Goal: Information Seeking & Learning: Learn about a topic

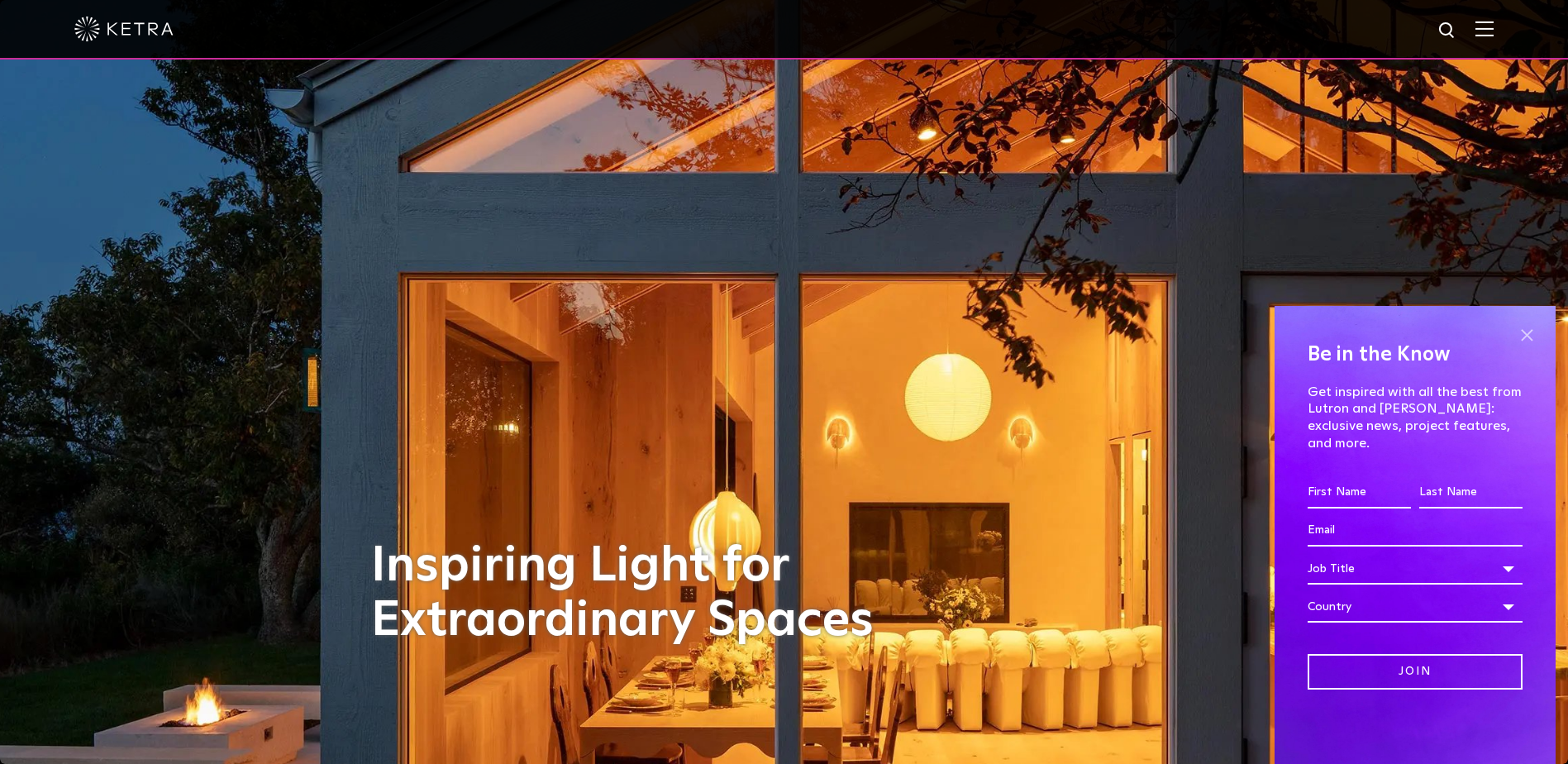
click at [1523, 348] on span at bounding box center [1526, 335] width 25 height 25
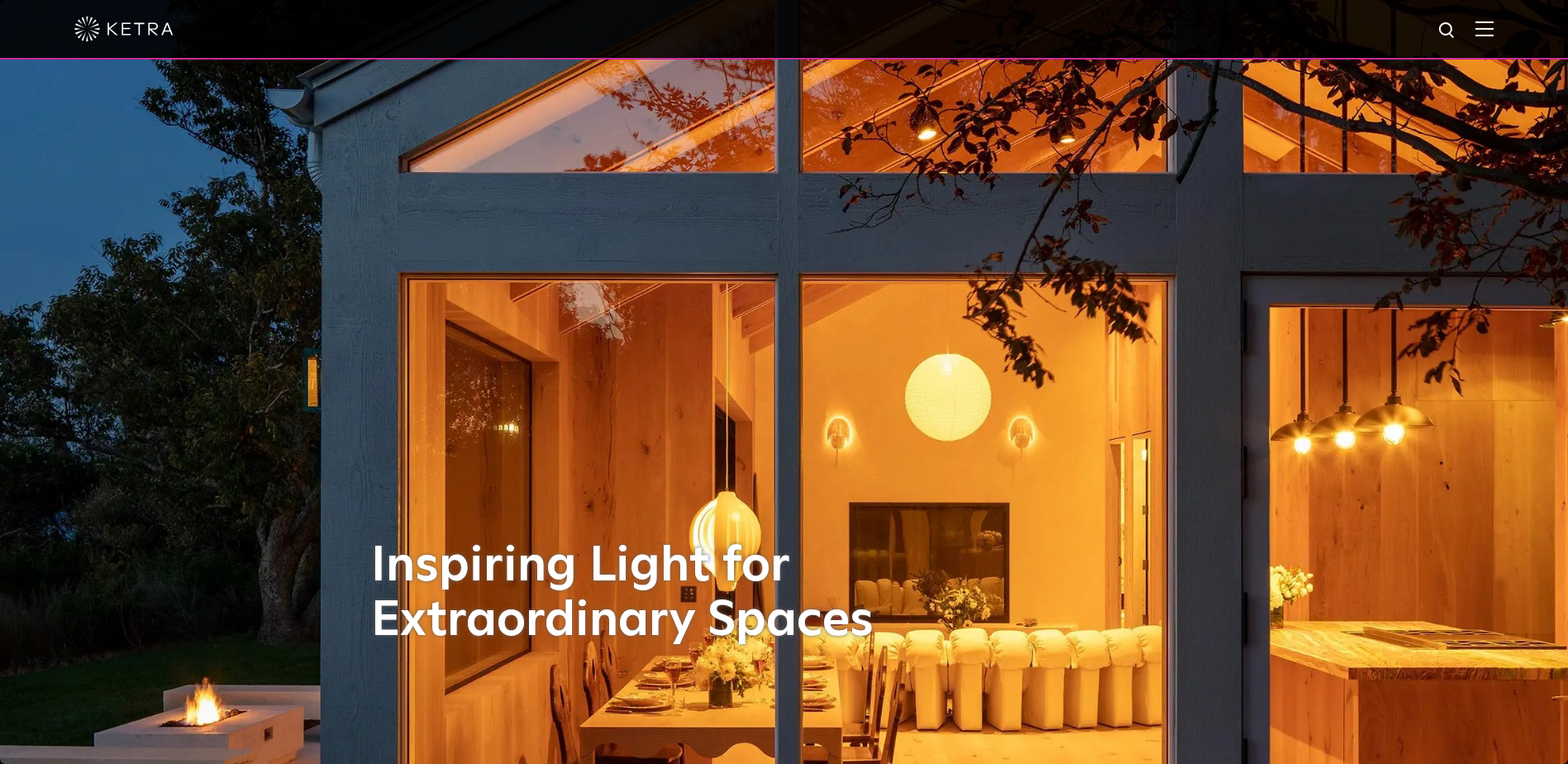
click at [1493, 22] on img at bounding box center [1484, 29] width 18 height 16
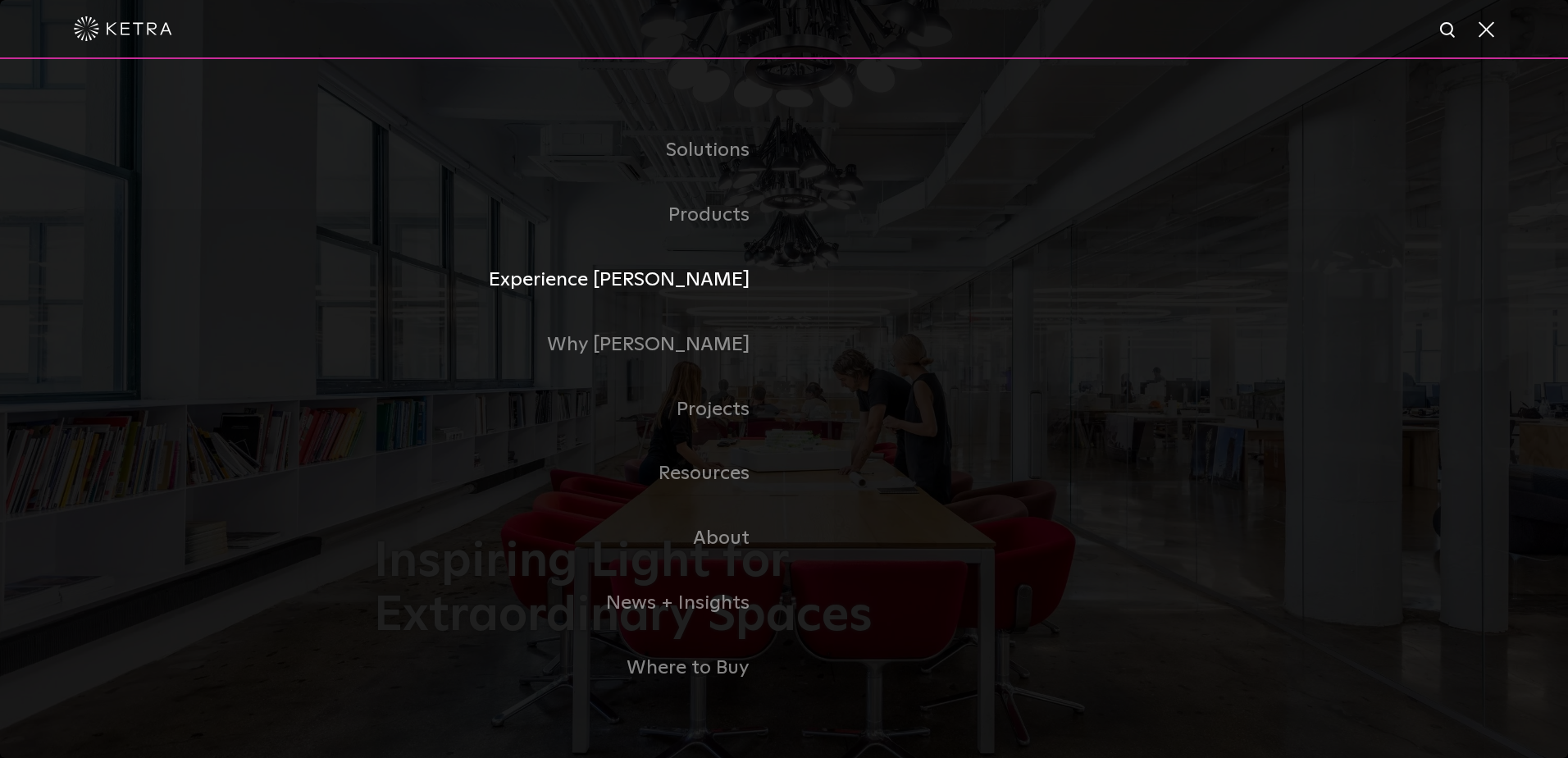
click at [679, 279] on link "Experience Ketra" at bounding box center [579, 279] width 410 height 64
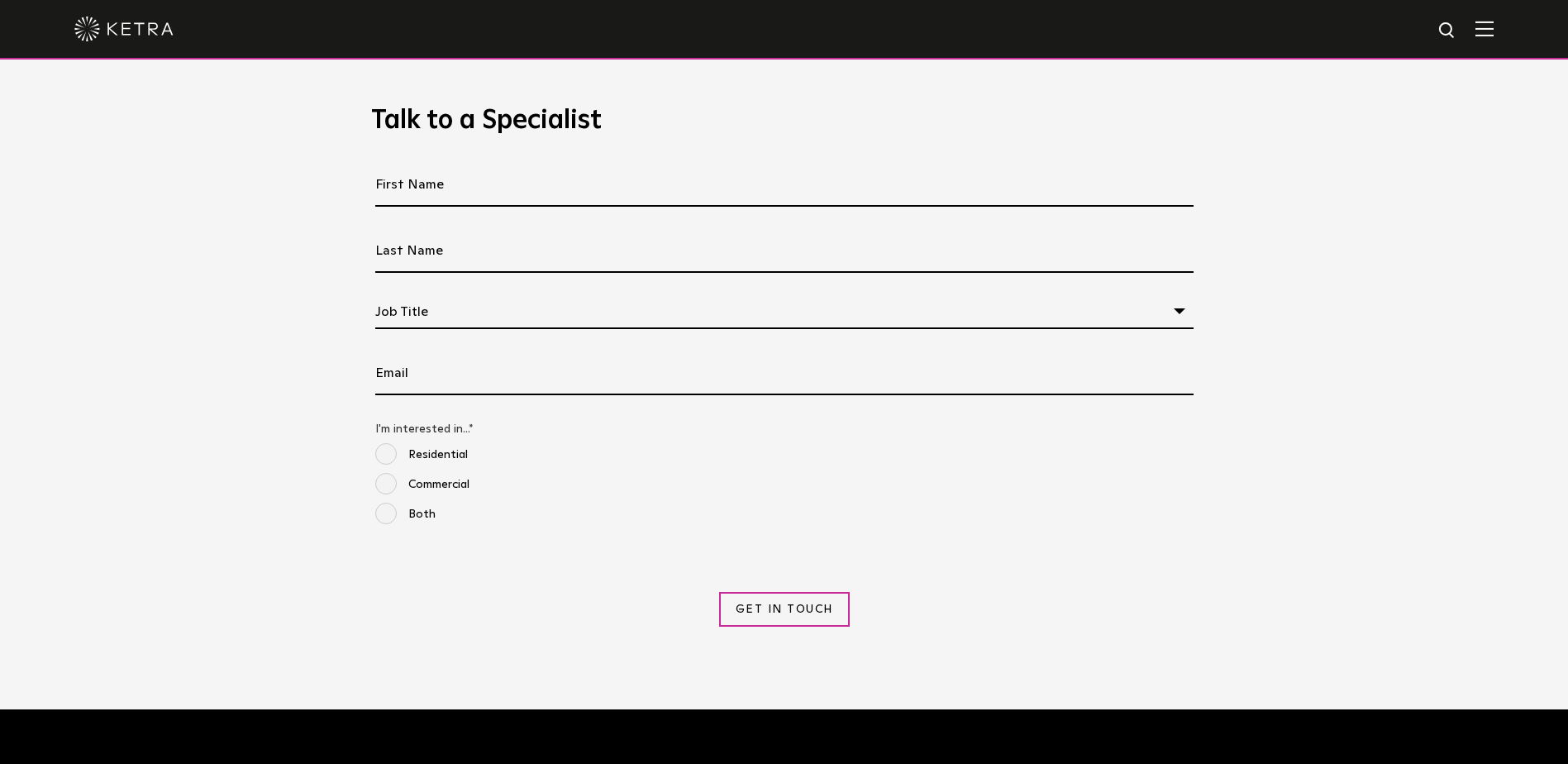
scroll to position [1653, 0]
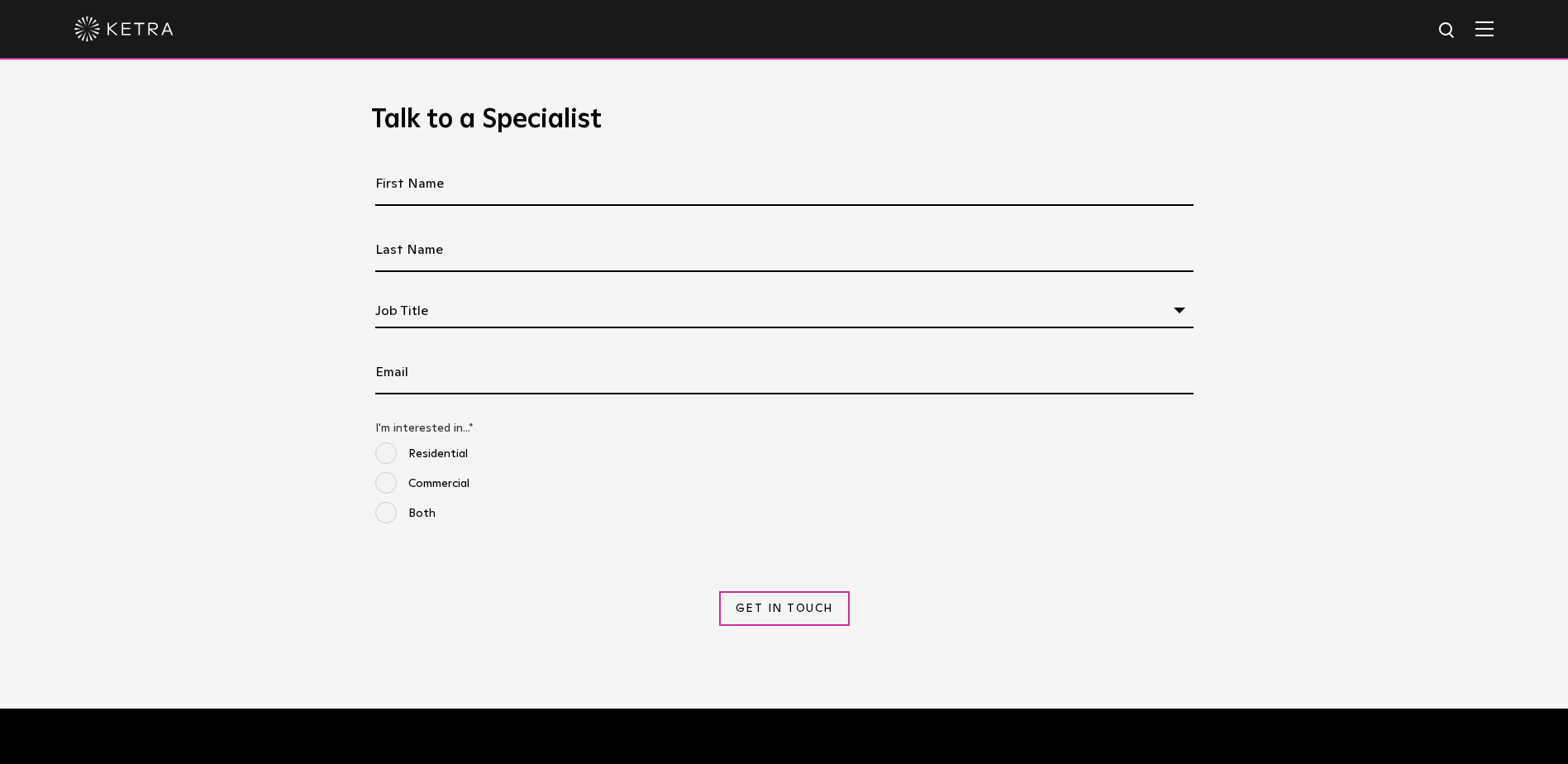
click at [1512, 32] on div at bounding box center [784, 30] width 1568 height 60
click at [1493, 32] on img at bounding box center [1484, 29] width 18 height 16
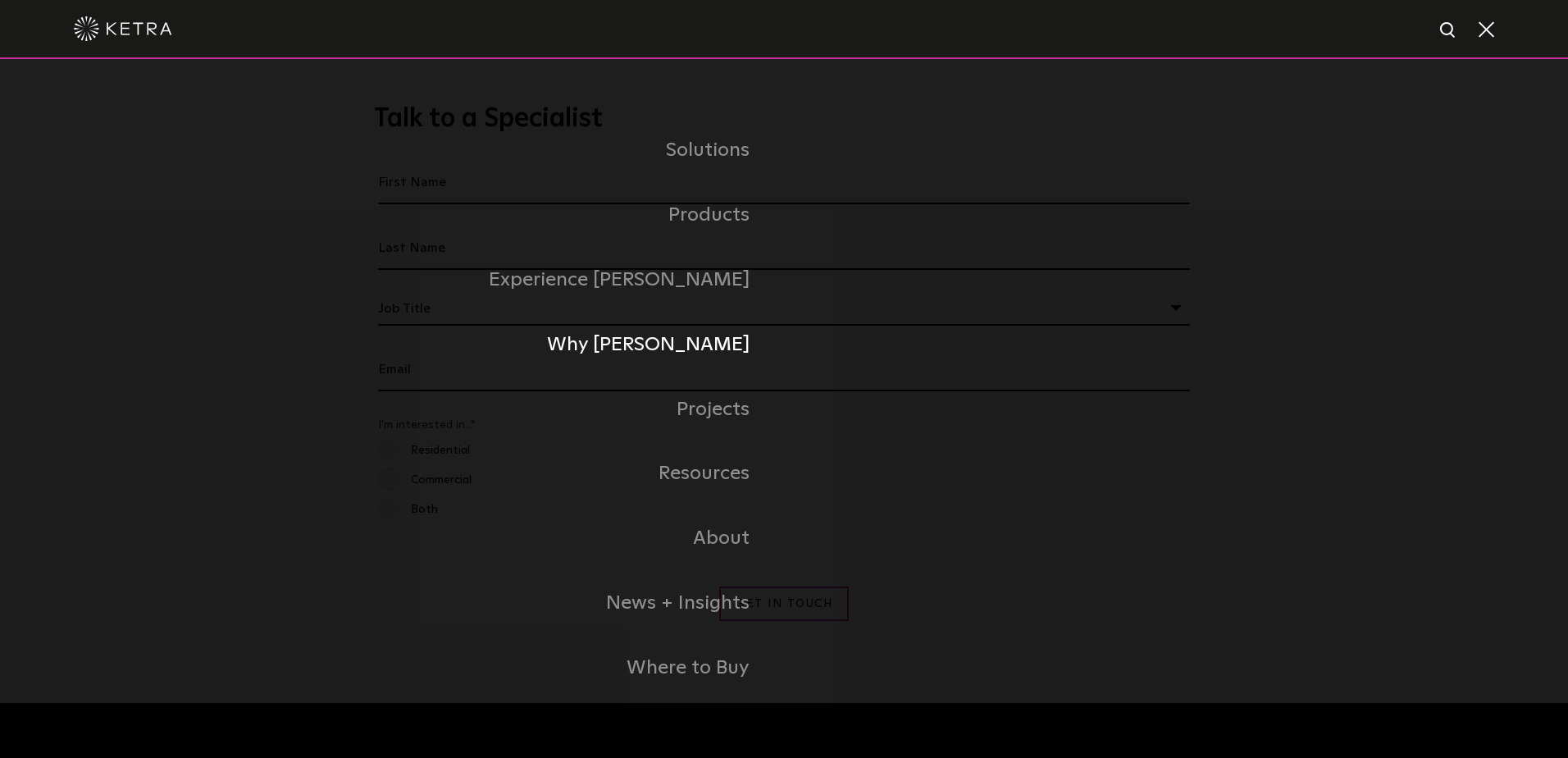
click at [722, 358] on link "Why Ketra" at bounding box center [579, 344] width 410 height 64
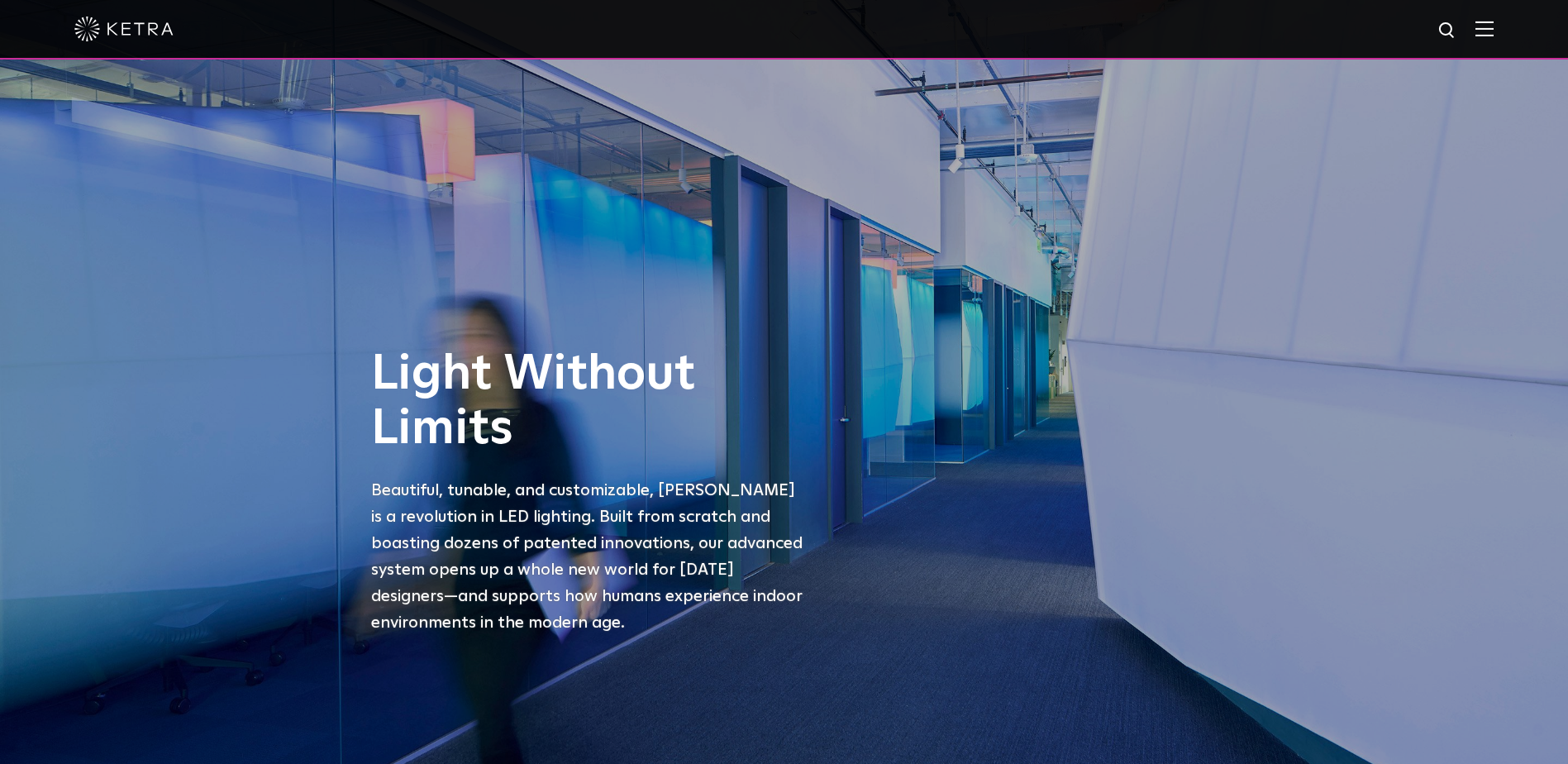
click at [1493, 22] on img at bounding box center [1484, 29] width 18 height 16
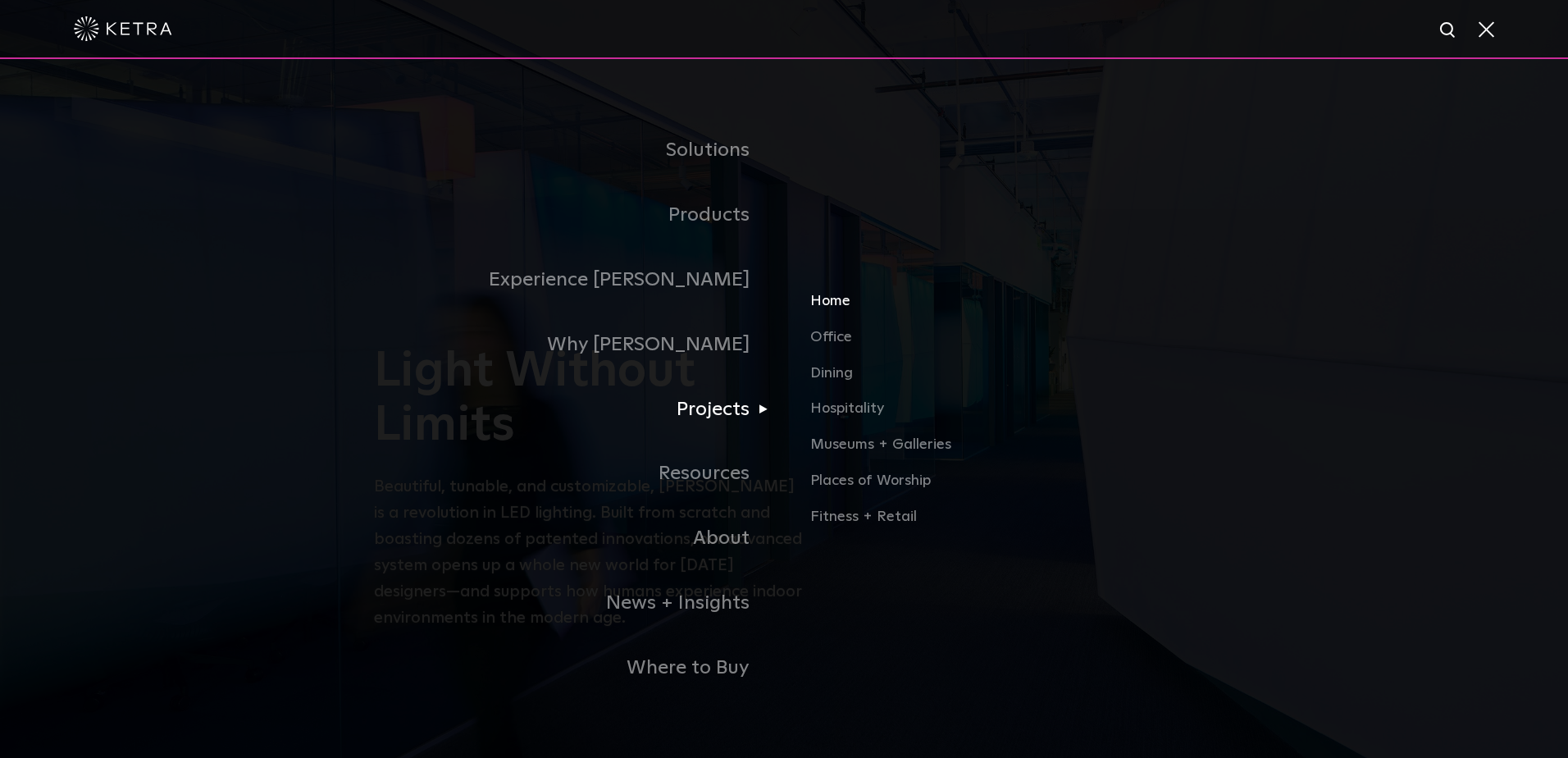
click at [835, 314] on link "Home" at bounding box center [1002, 307] width 384 height 36
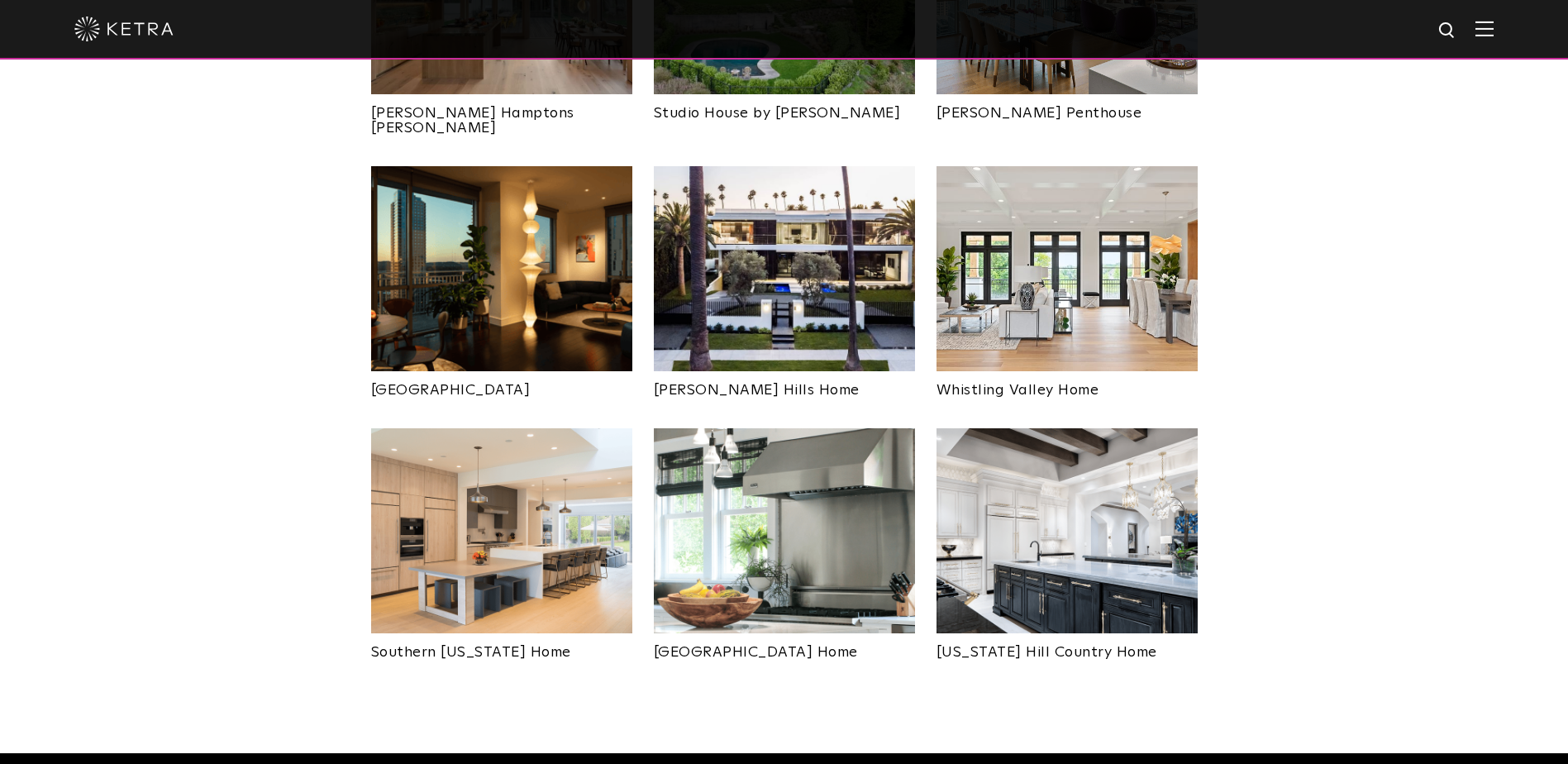
scroll to position [909, 0]
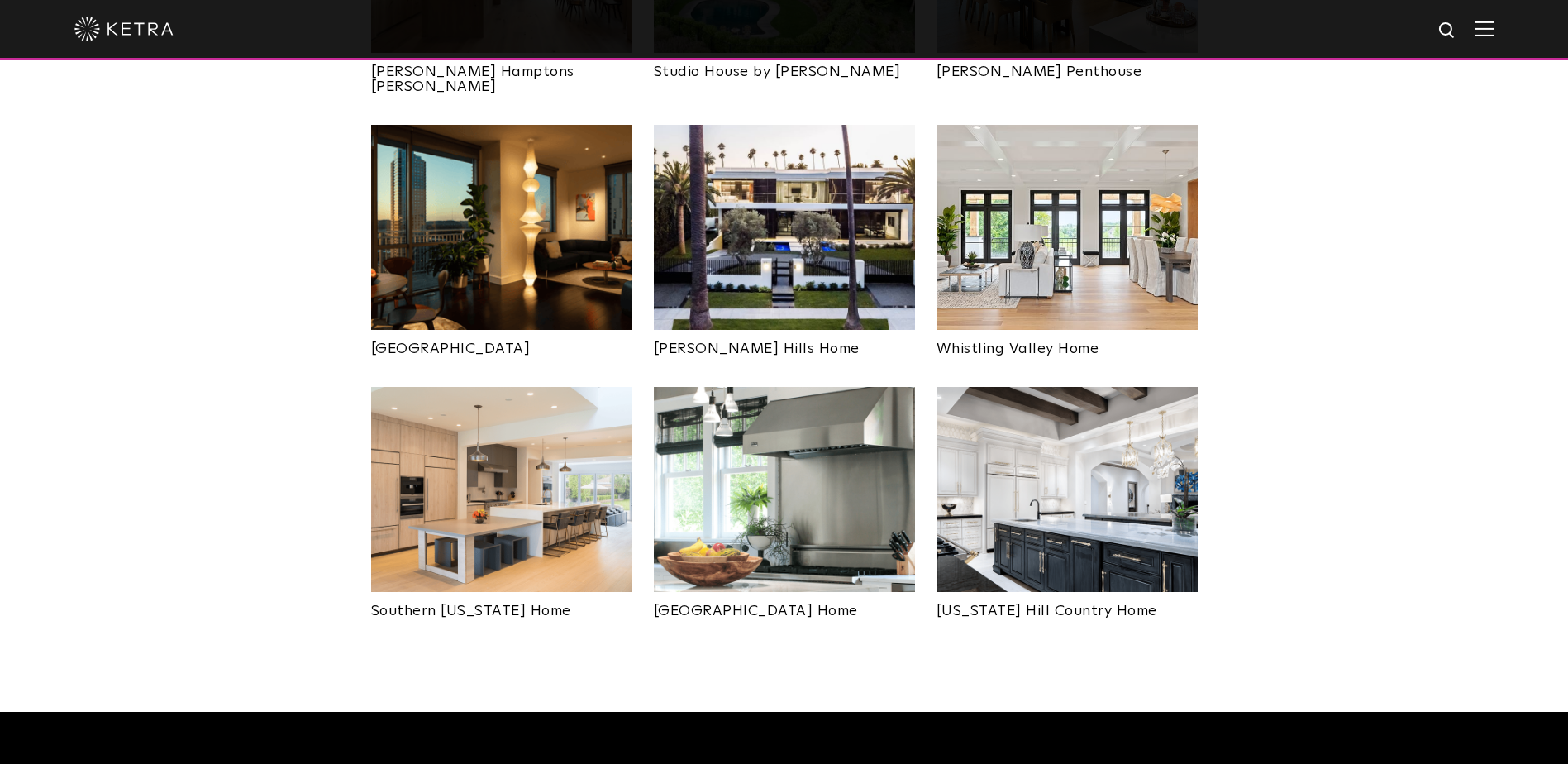
click at [439, 480] on img at bounding box center [502, 488] width 262 height 205
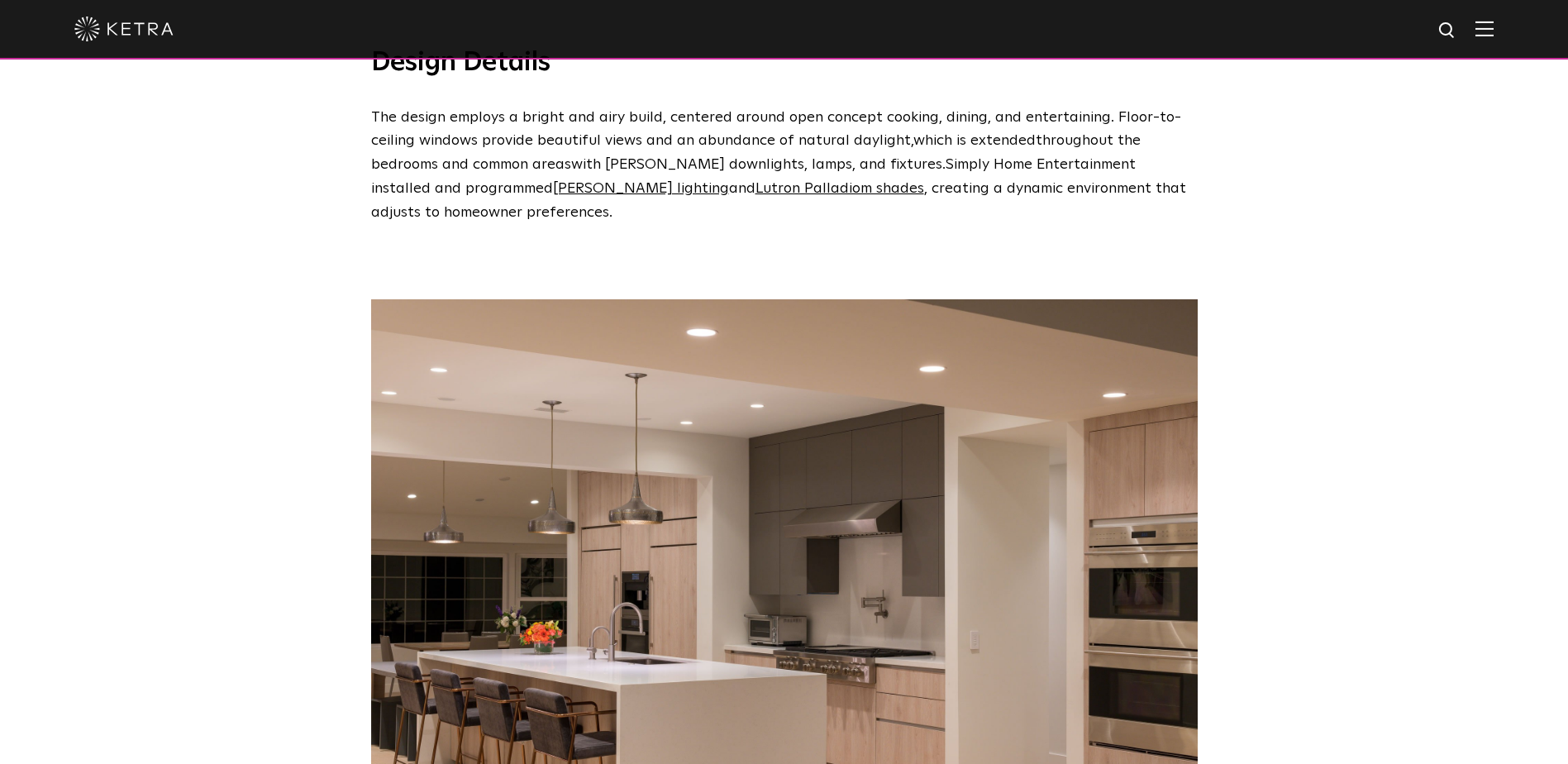
scroll to position [1653, 0]
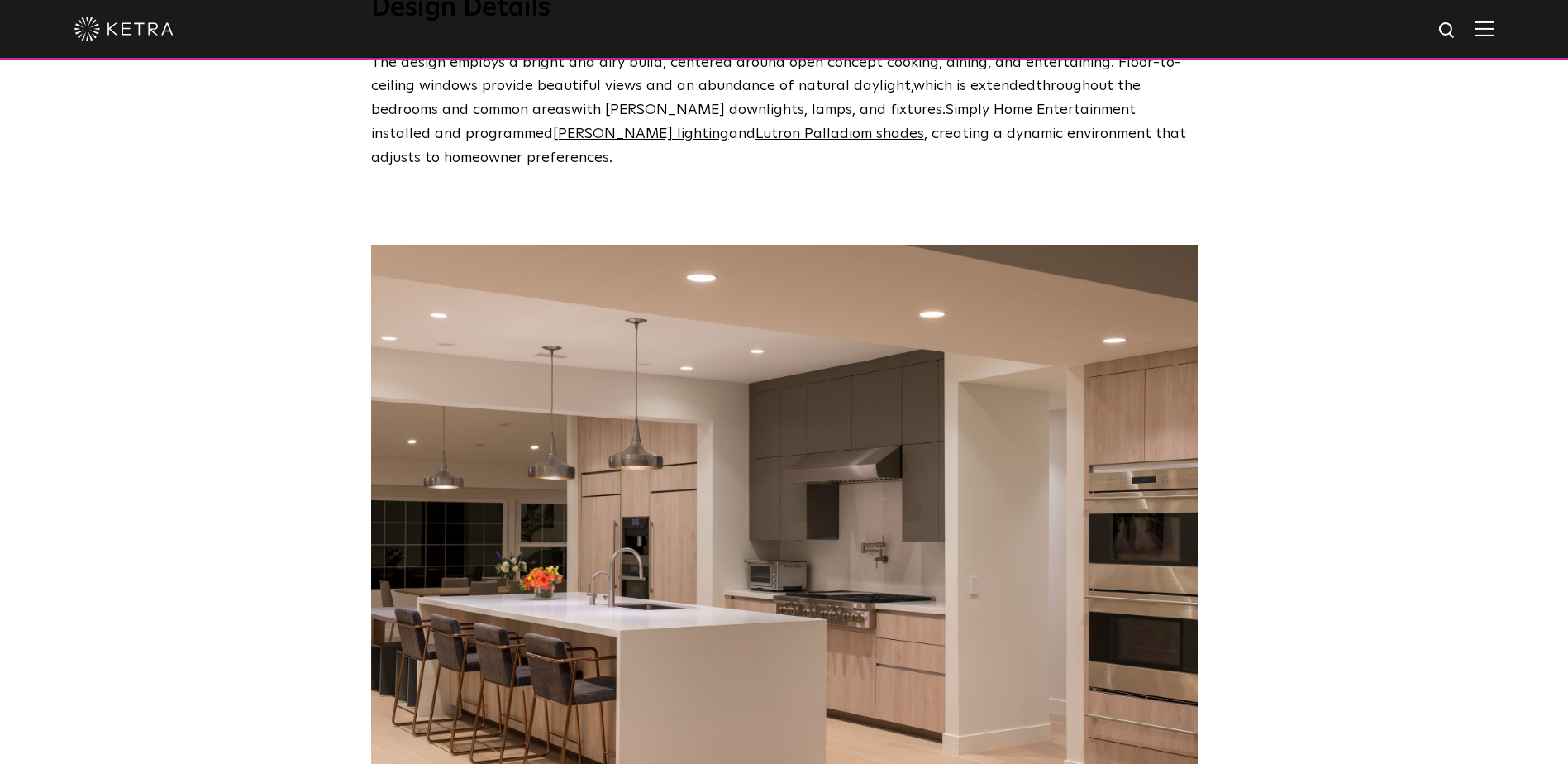
drag, startPoint x: 729, startPoint y: 240, endPoint x: 756, endPoint y: 214, distance: 37.5
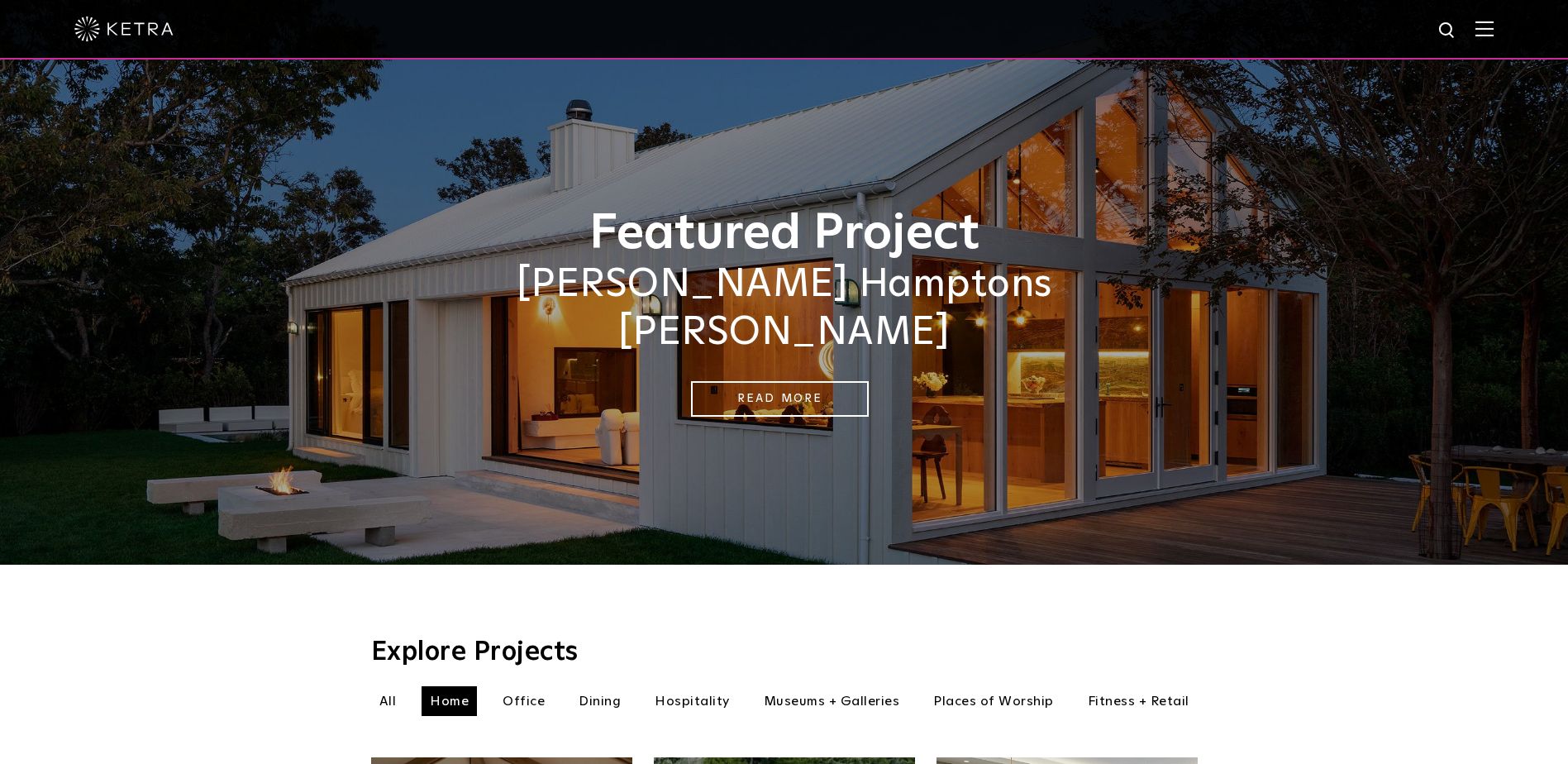
click at [530, 691] on li "Office" at bounding box center [523, 701] width 59 height 30
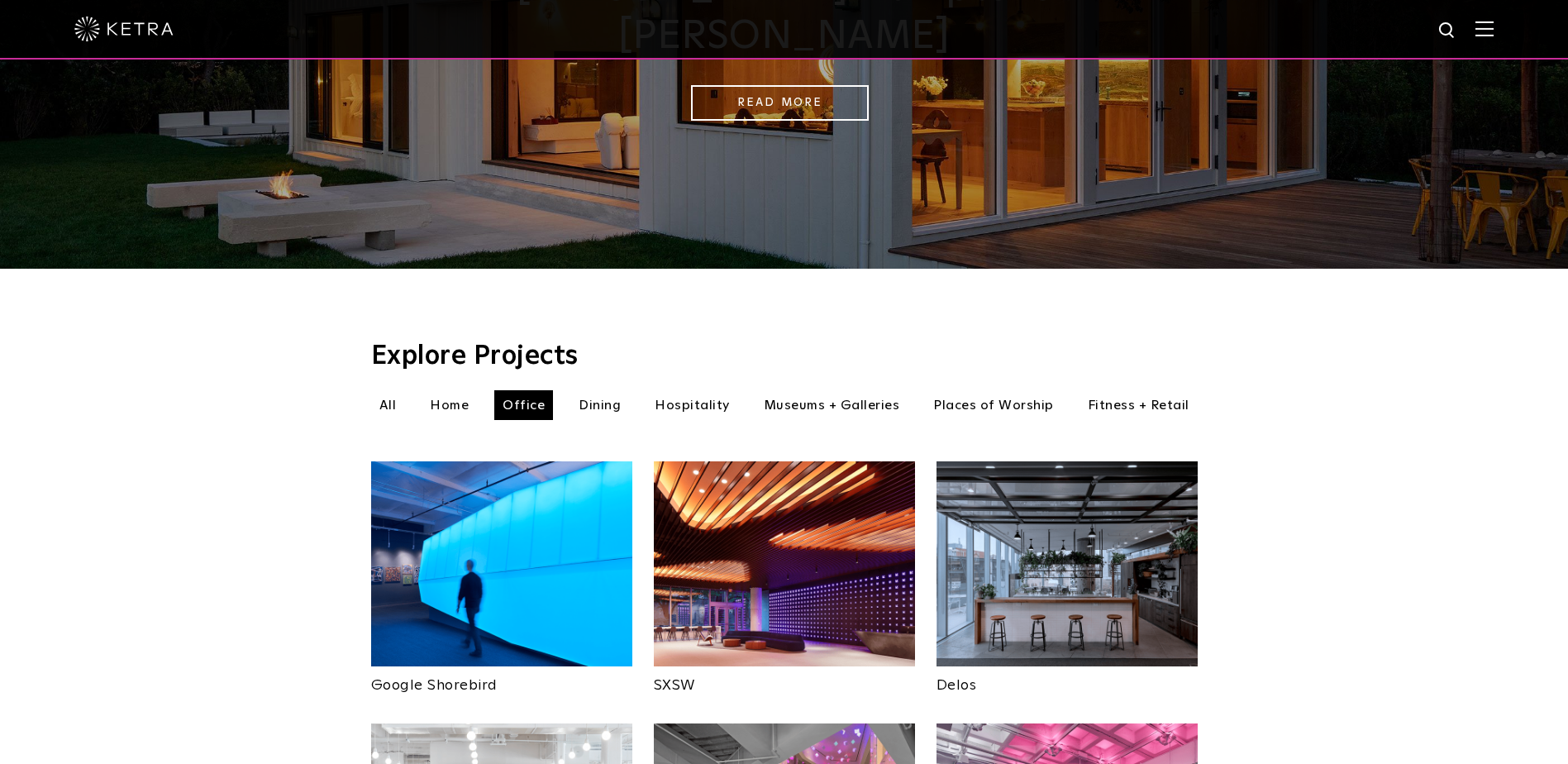
scroll to position [331, 0]
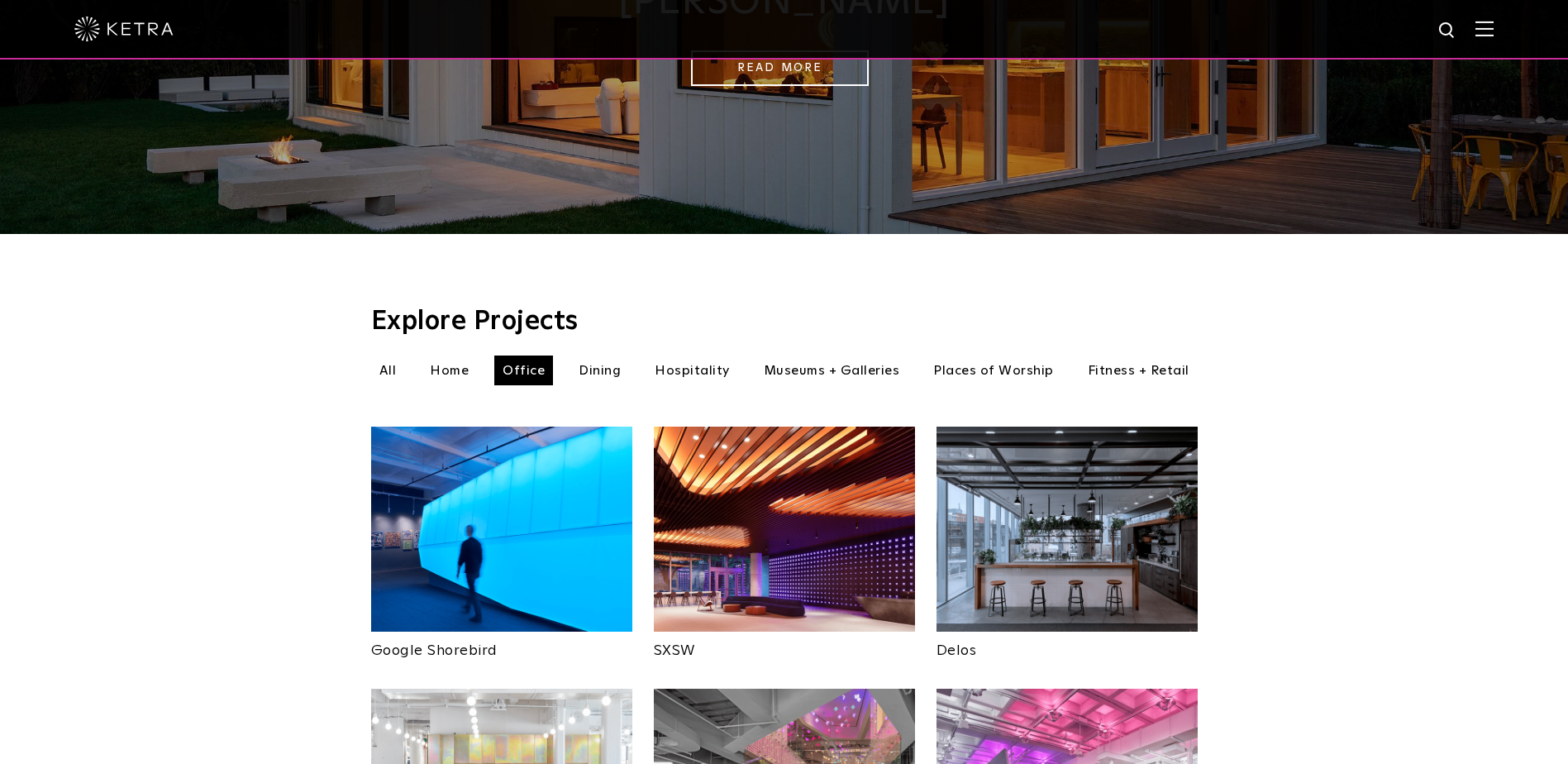
click at [601, 367] on div "Explore Projects Office All Home Office Dining Hospitality Places of Worship" at bounding box center [785, 755] width 827 height 893
click at [601, 356] on li "Dining" at bounding box center [599, 371] width 59 height 30
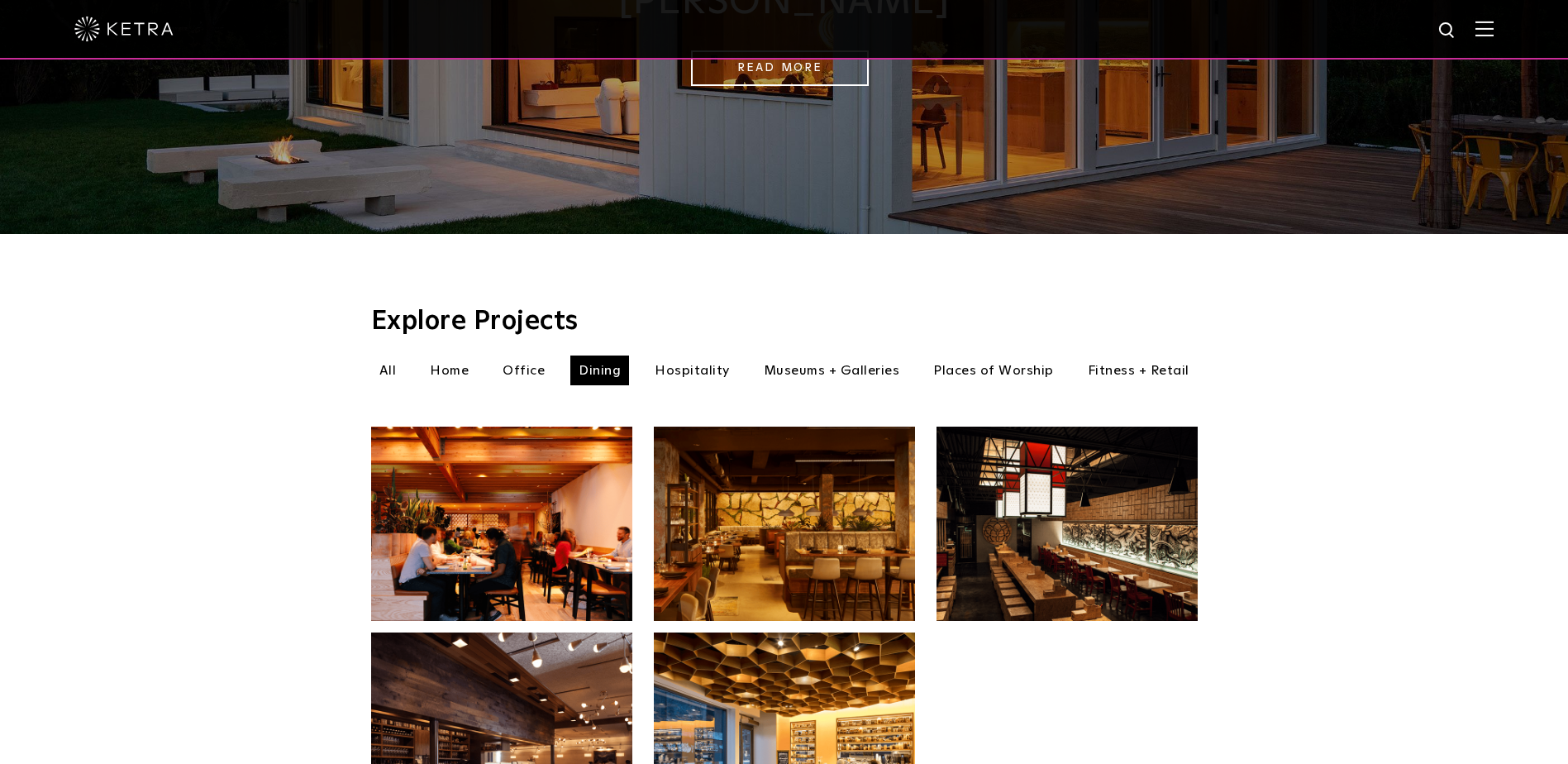
click at [688, 356] on li "Hospitality" at bounding box center [692, 371] width 92 height 30
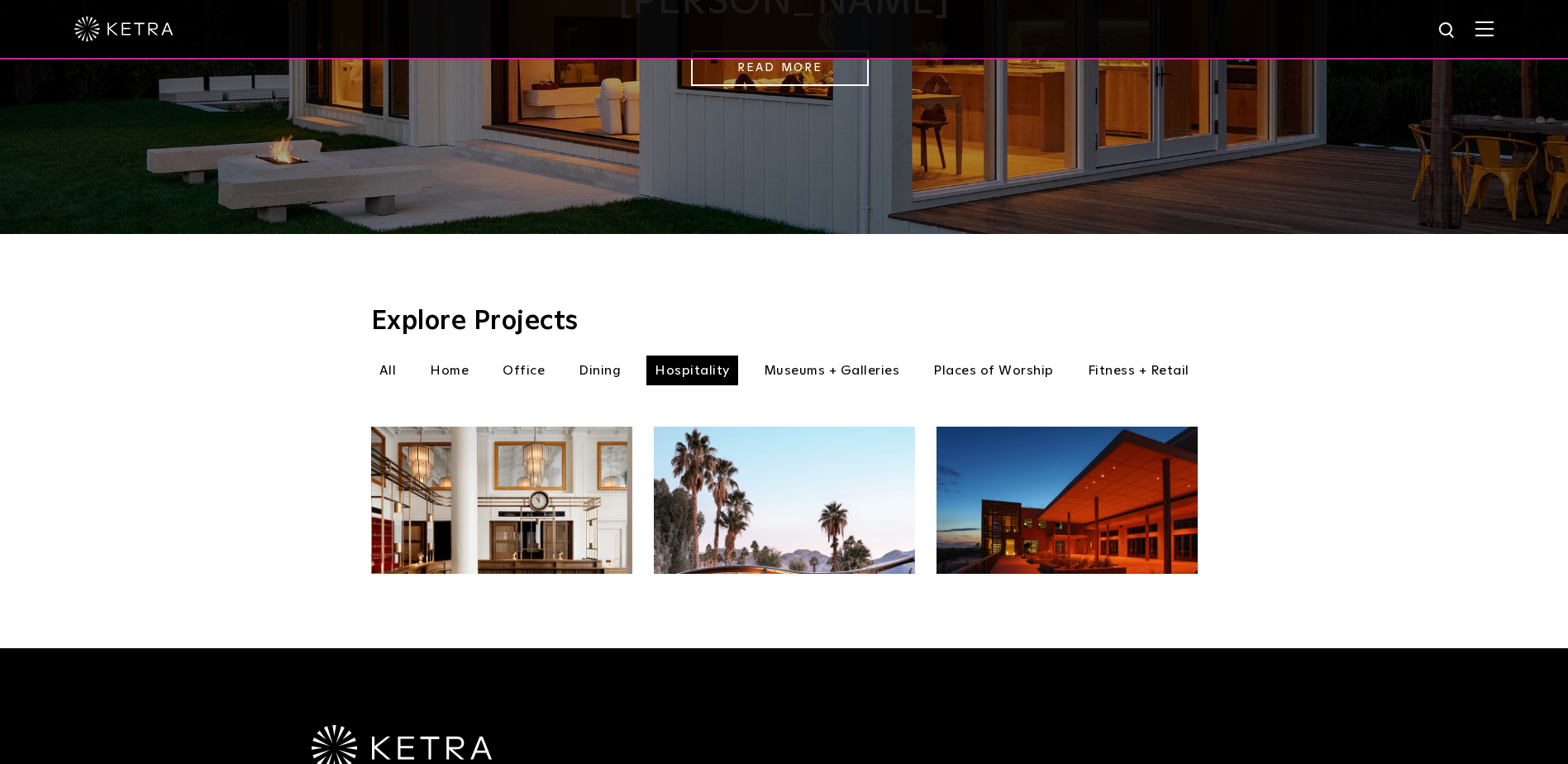
click at [815, 356] on li "Museums + Galleries" at bounding box center [831, 371] width 153 height 30
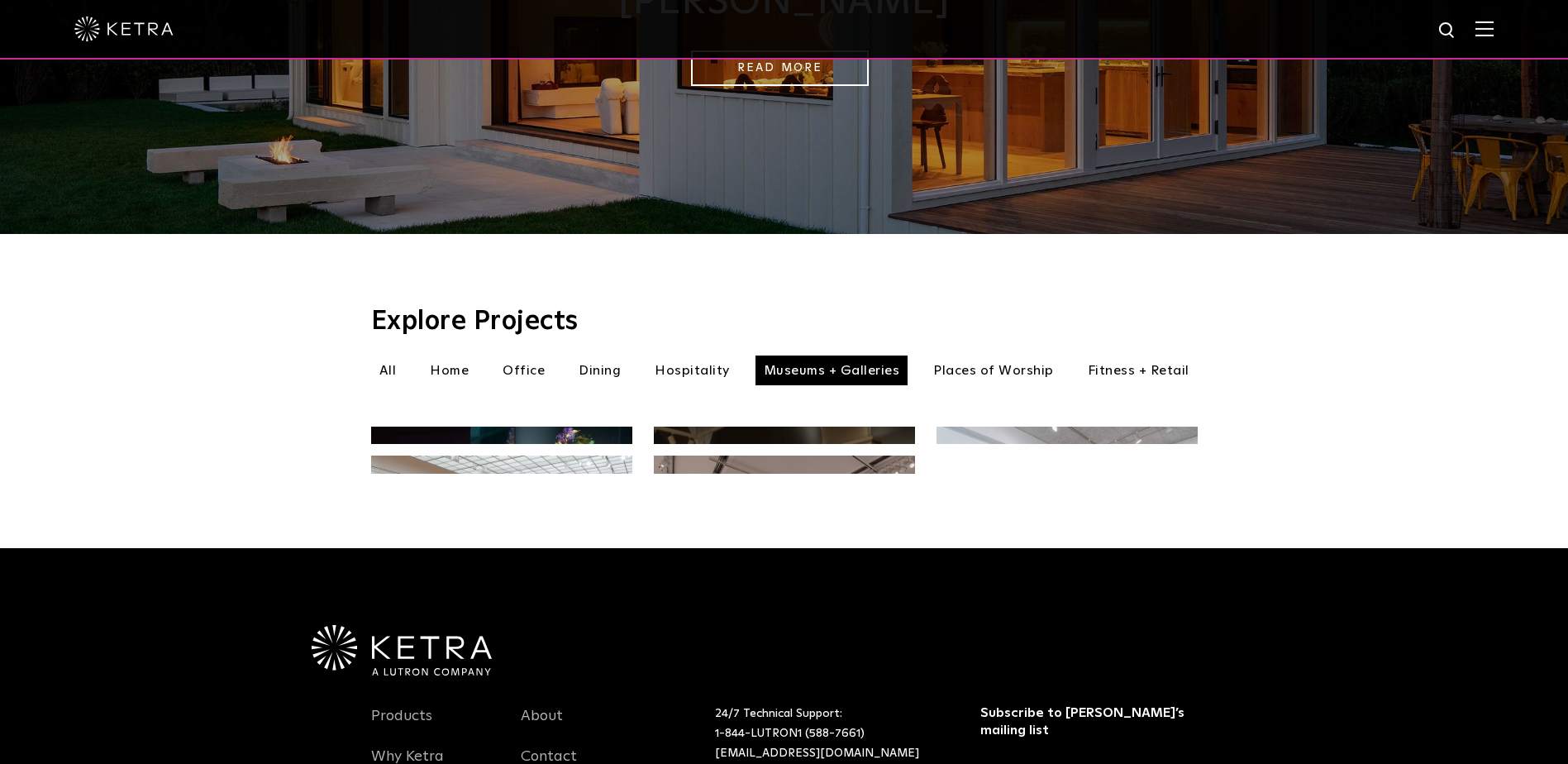
click at [966, 362] on li "Places of Worship" at bounding box center [993, 371] width 137 height 30
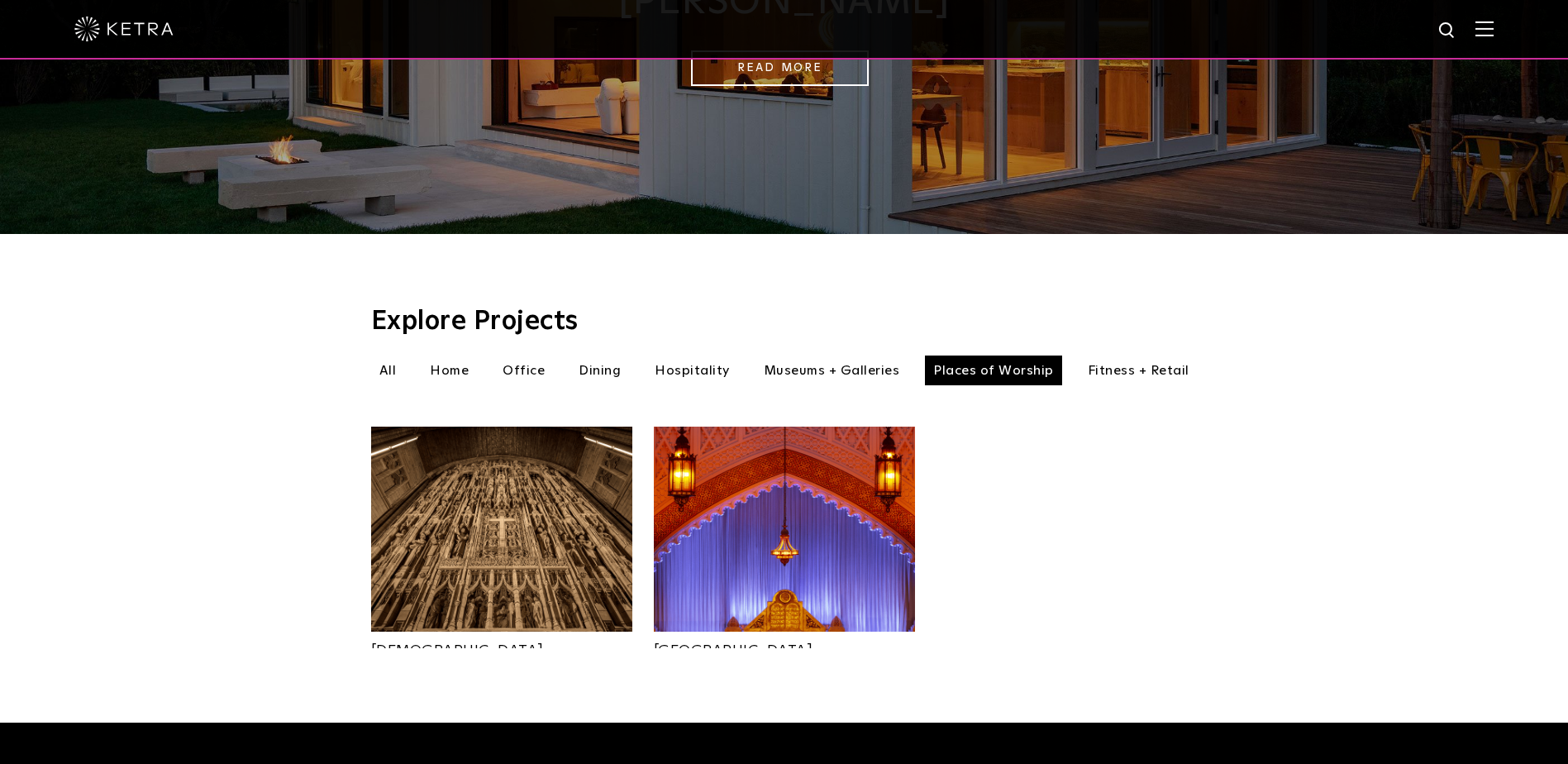
click at [1117, 356] on li "Fitness + Retail" at bounding box center [1139, 371] width 118 height 30
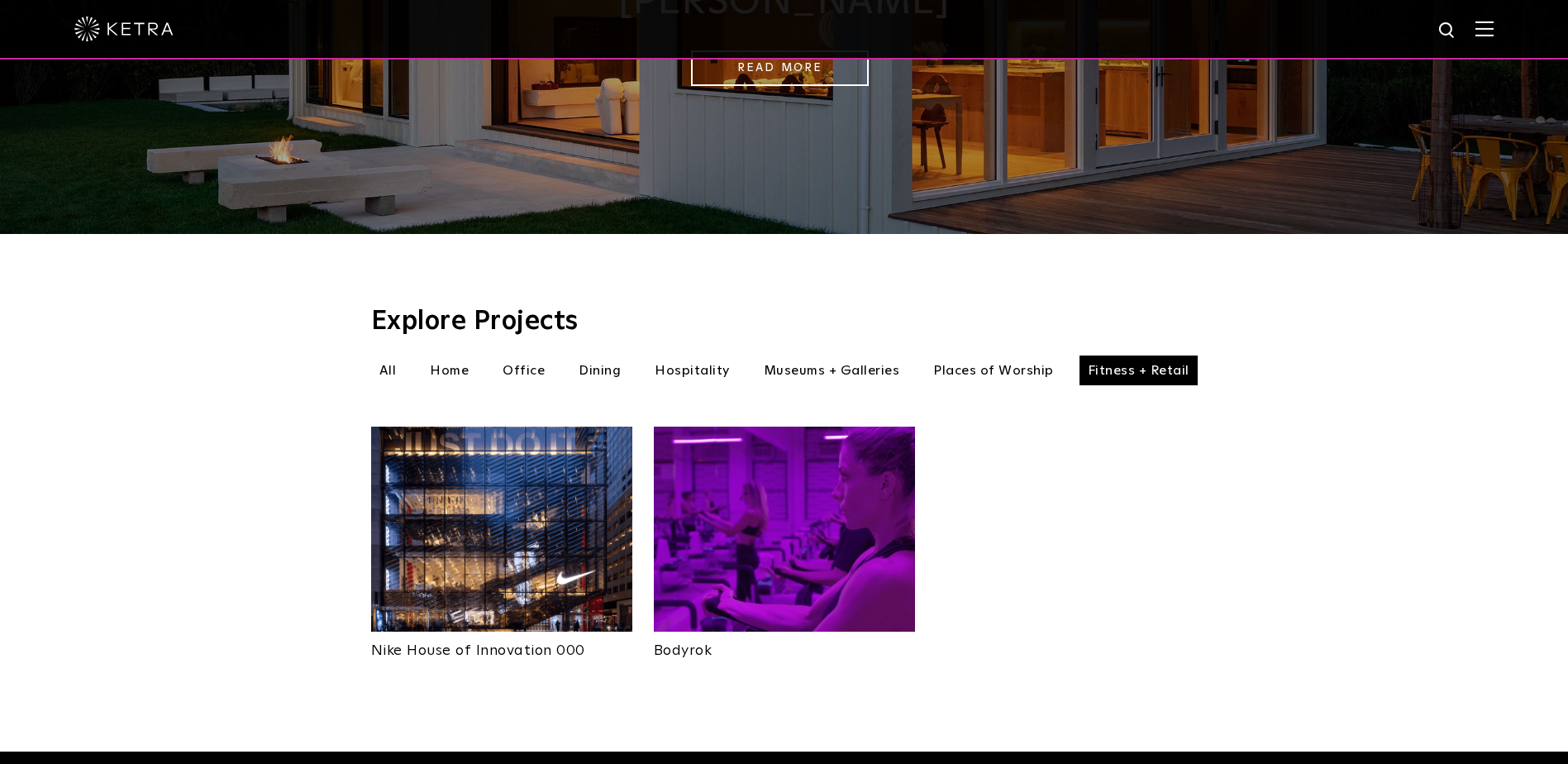
click at [652, 356] on li "Hospitality" at bounding box center [692, 371] width 92 height 30
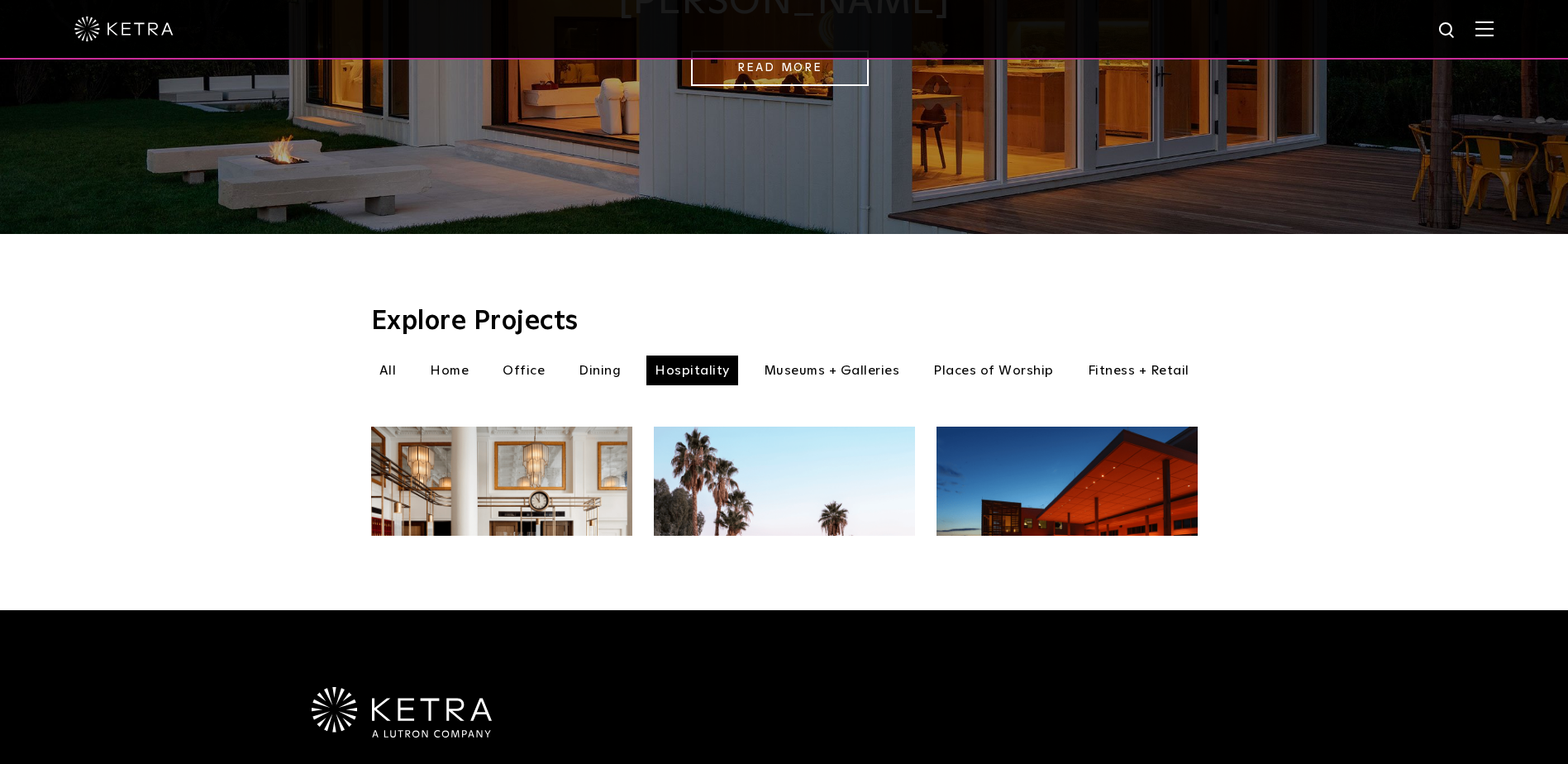
click at [621, 356] on li "Dining" at bounding box center [599, 371] width 59 height 30
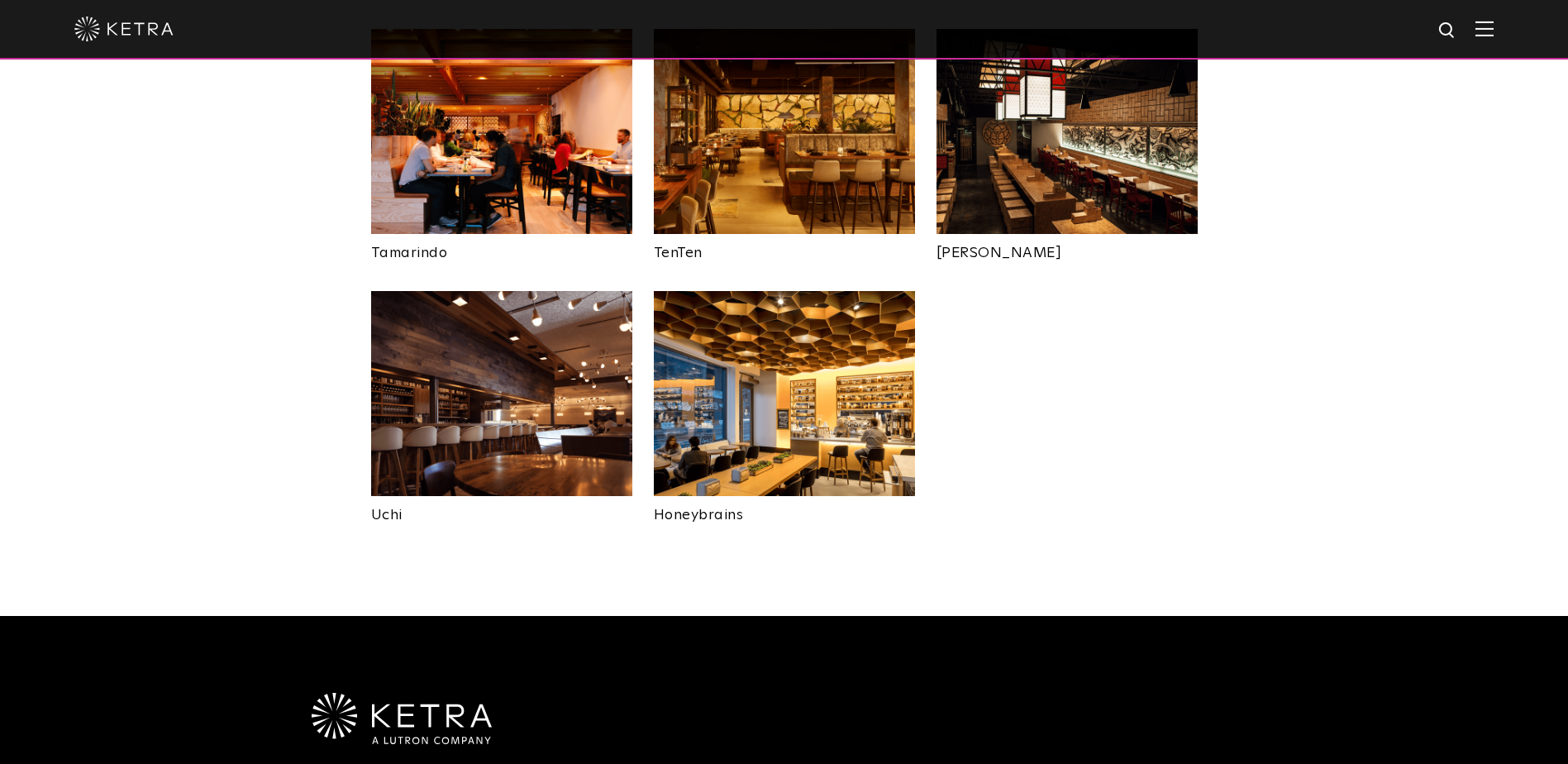
scroll to position [744, 0]
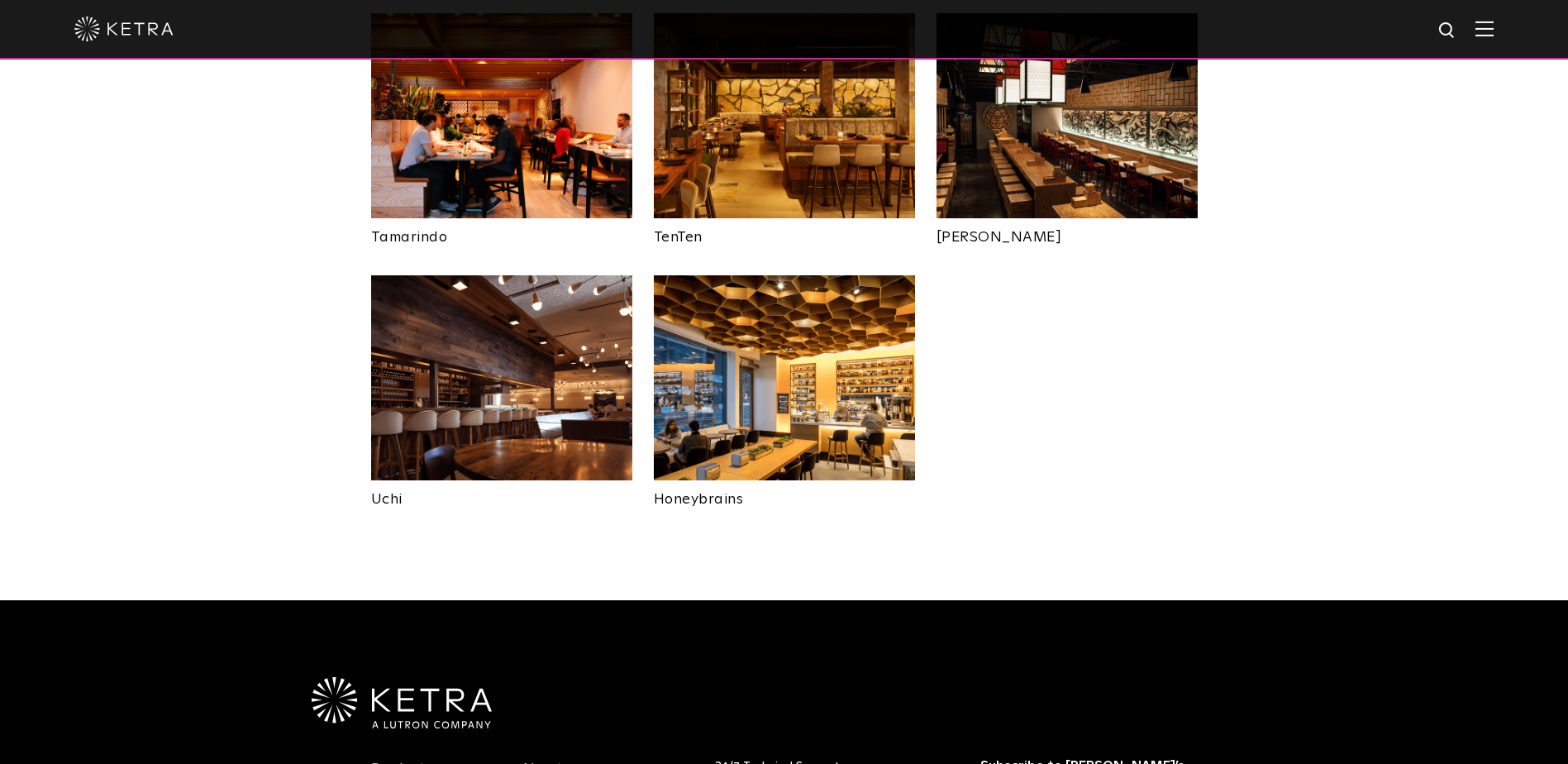
click at [526, 363] on img at bounding box center [502, 378] width 262 height 205
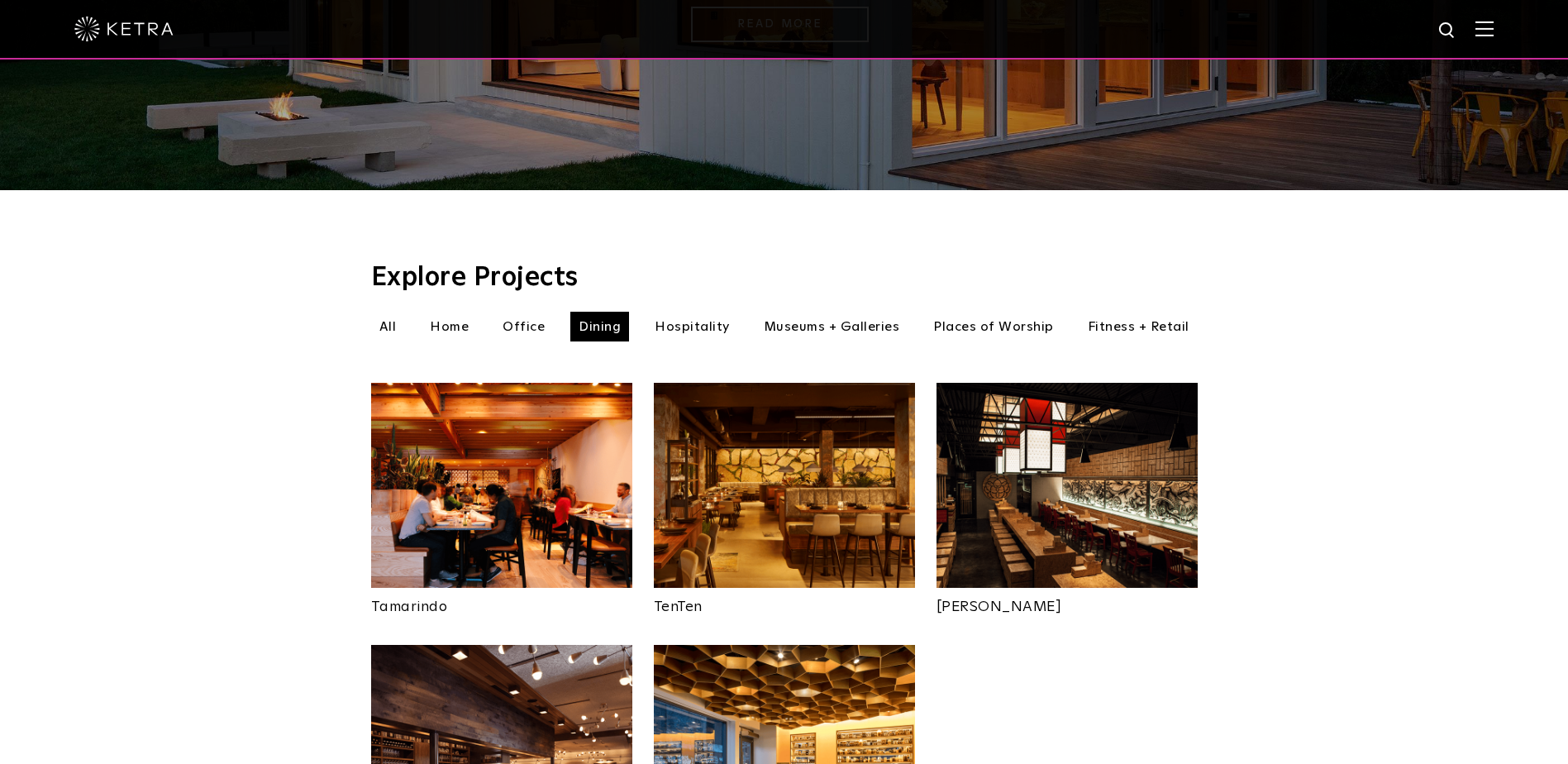
scroll to position [413, 0]
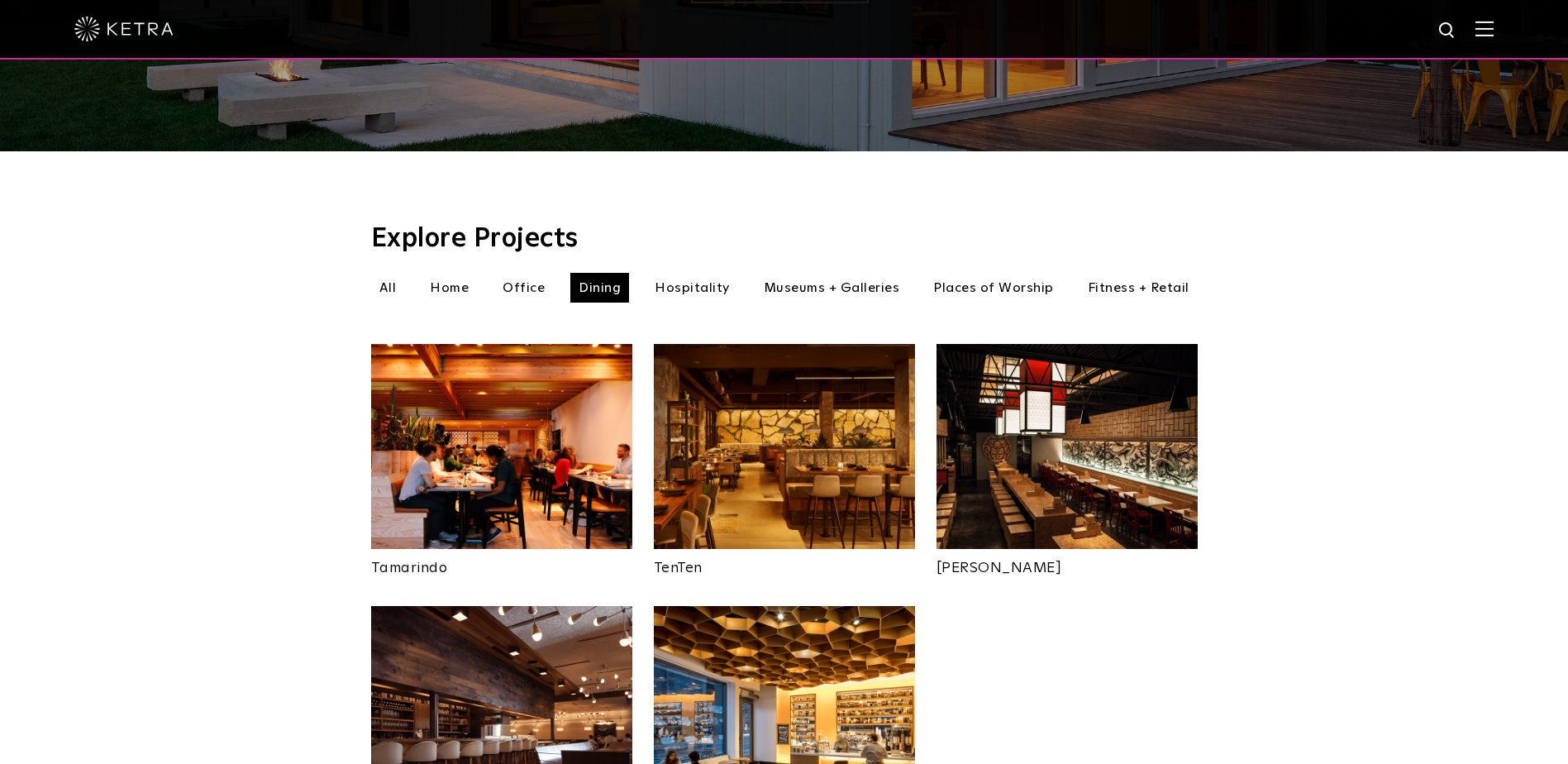
click at [705, 273] on li "Hospitality" at bounding box center [692, 288] width 92 height 30
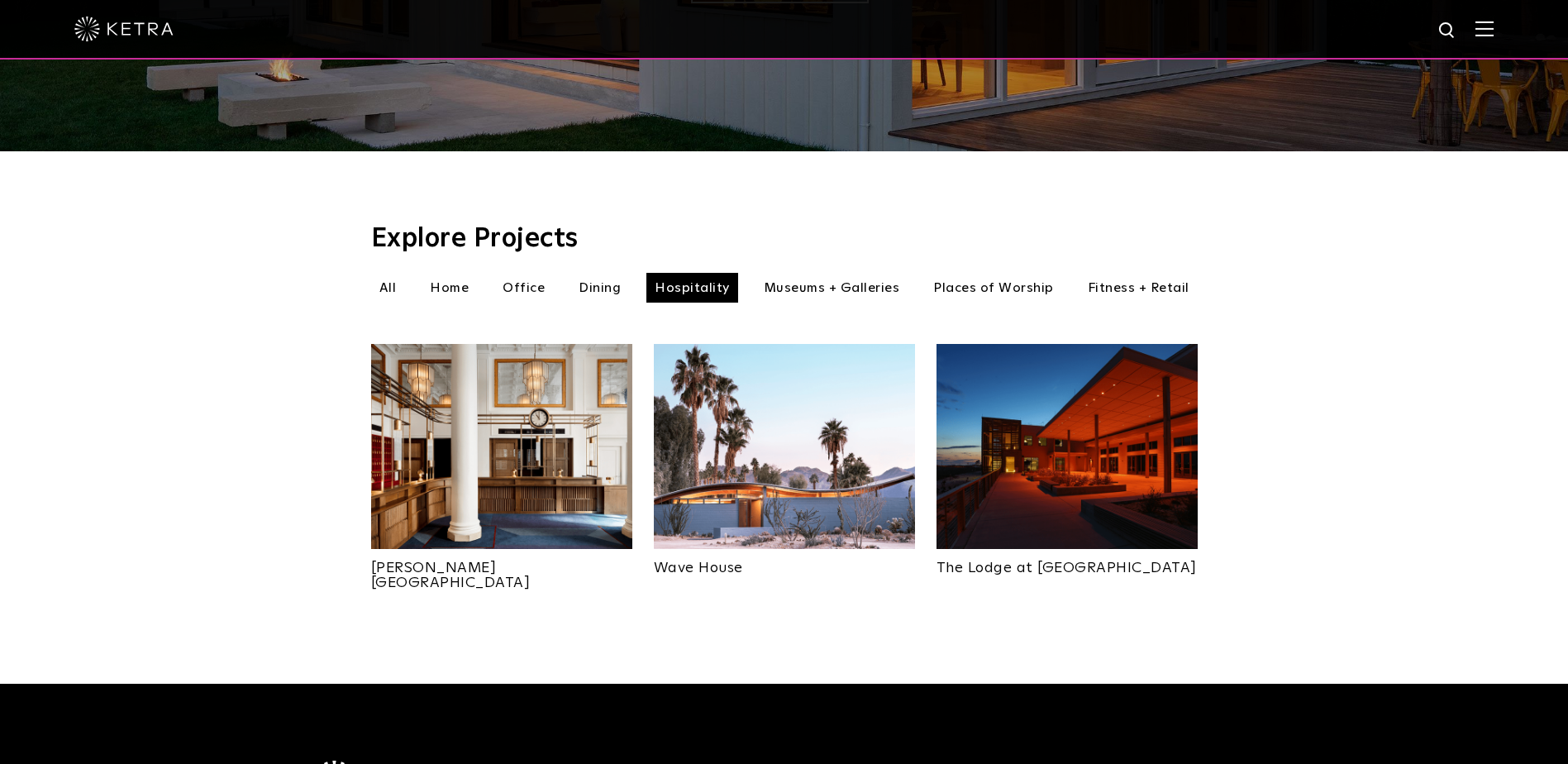
click at [878, 273] on li "Museums + Galleries" at bounding box center [831, 288] width 153 height 30
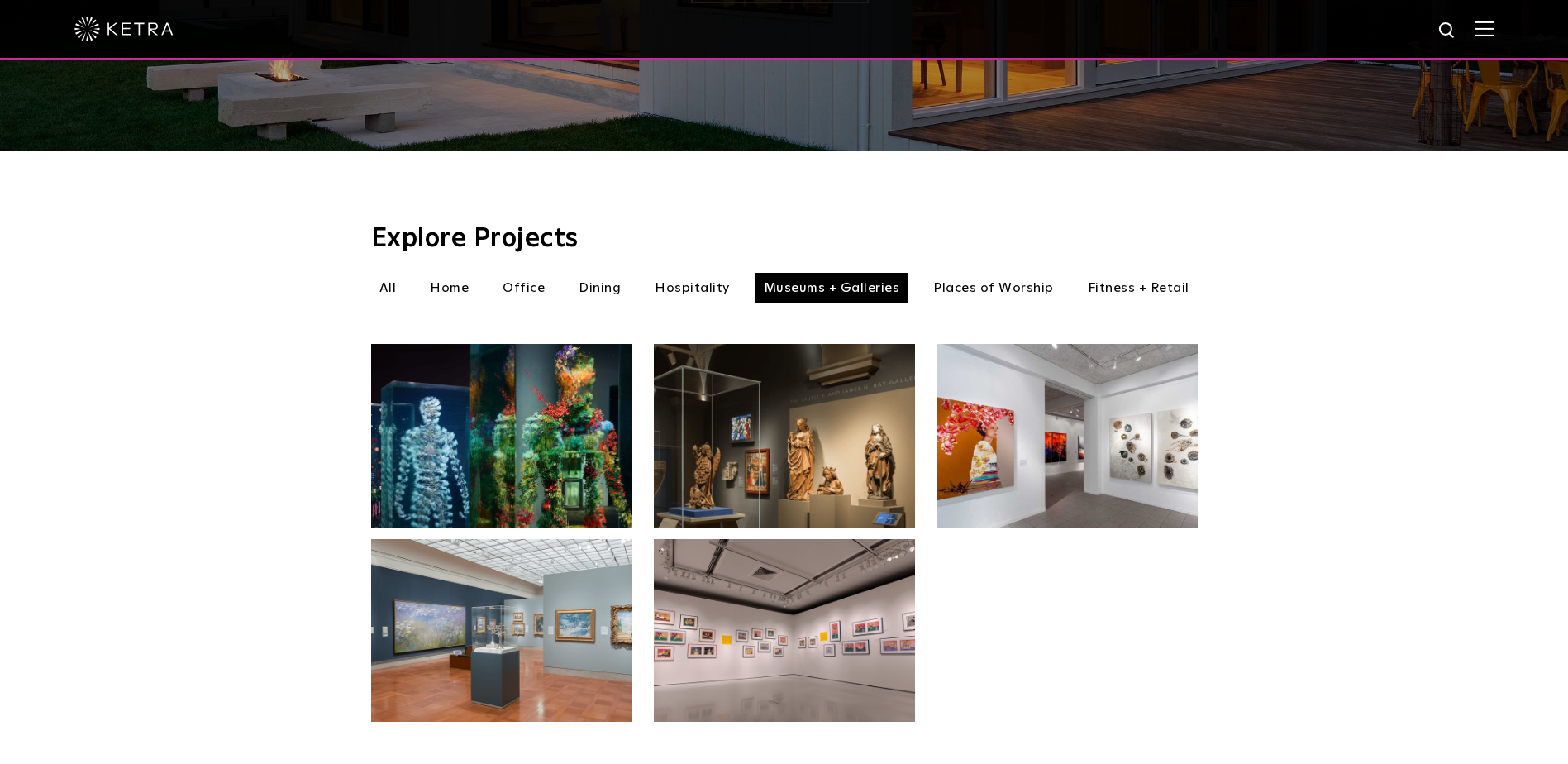
click at [996, 273] on li "Places of Worship" at bounding box center [993, 288] width 137 height 30
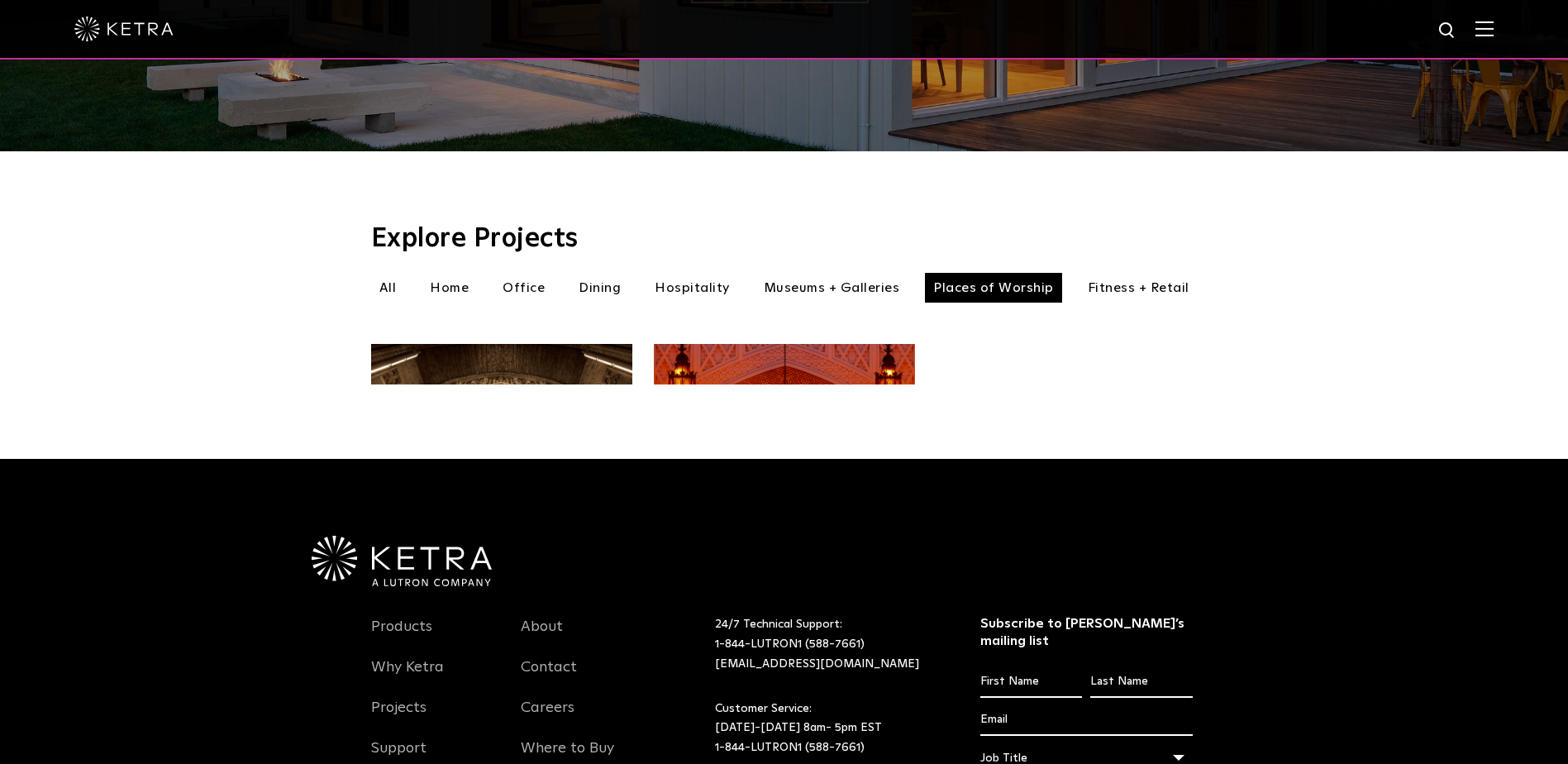
click at [1123, 273] on li "Fitness + Retail" at bounding box center [1139, 288] width 118 height 30
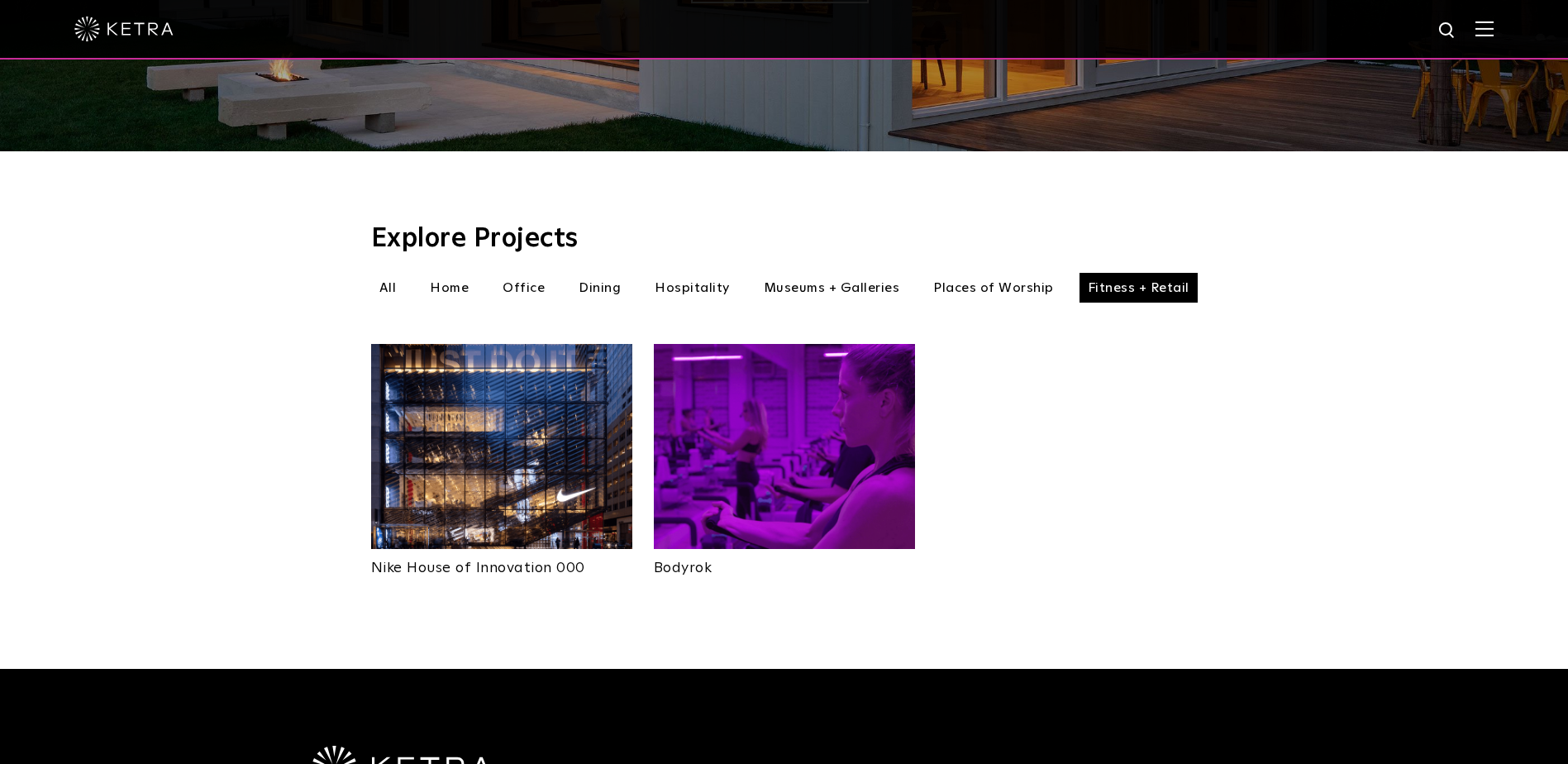
click at [461, 273] on li "Home" at bounding box center [448, 288] width 55 height 30
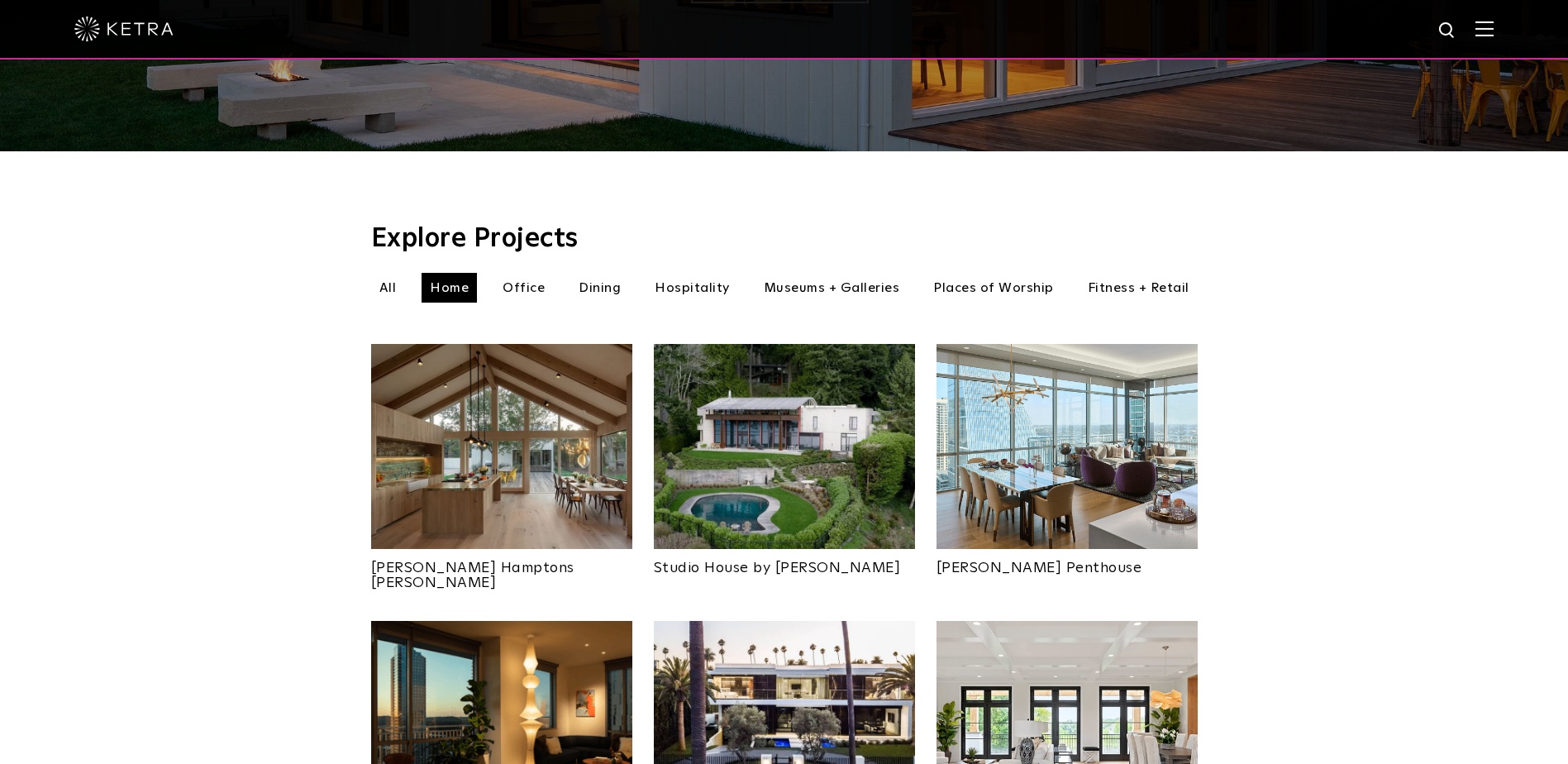
click at [732, 515] on img at bounding box center [785, 445] width 262 height 205
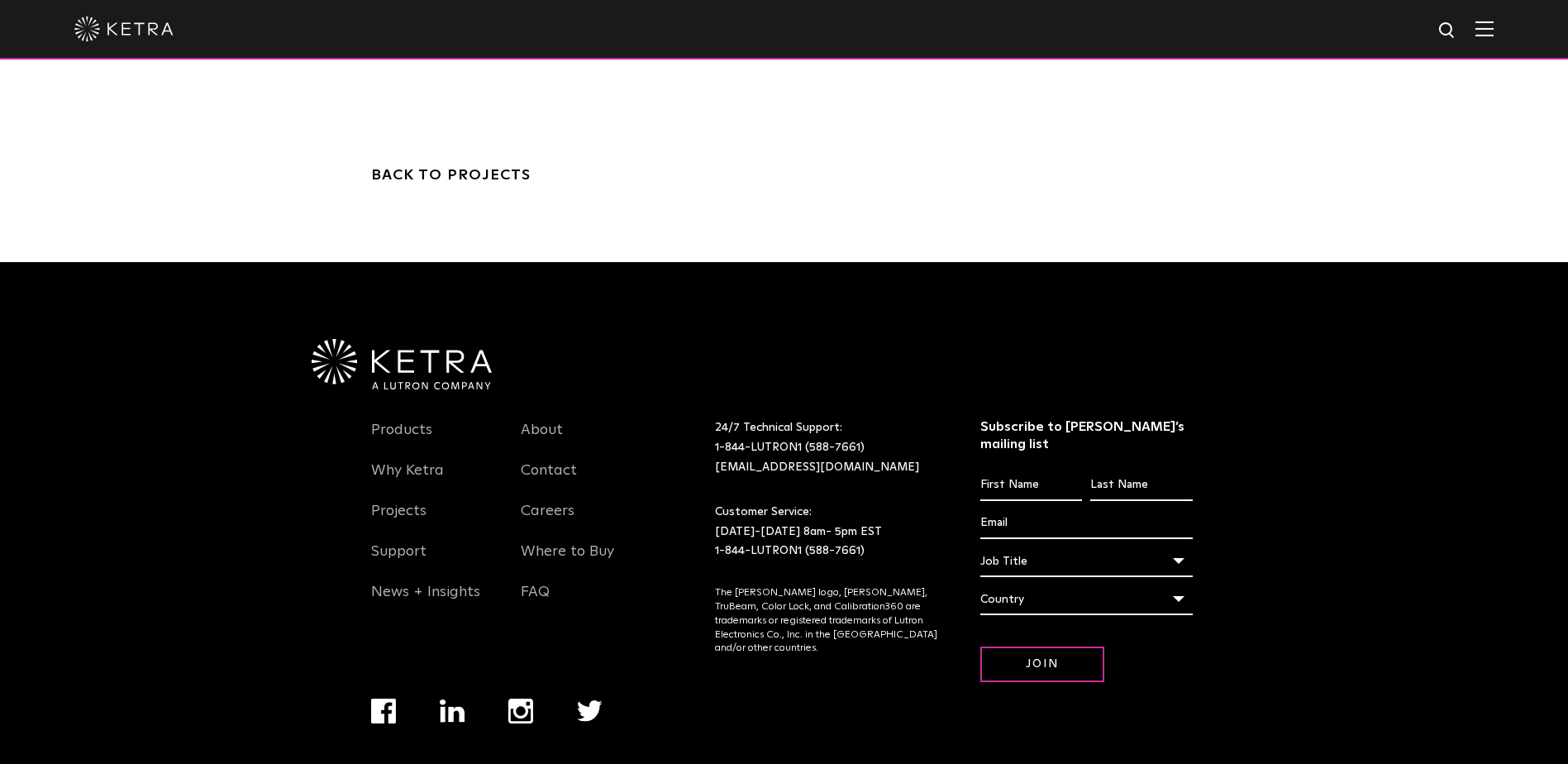
scroll to position [3764, 0]
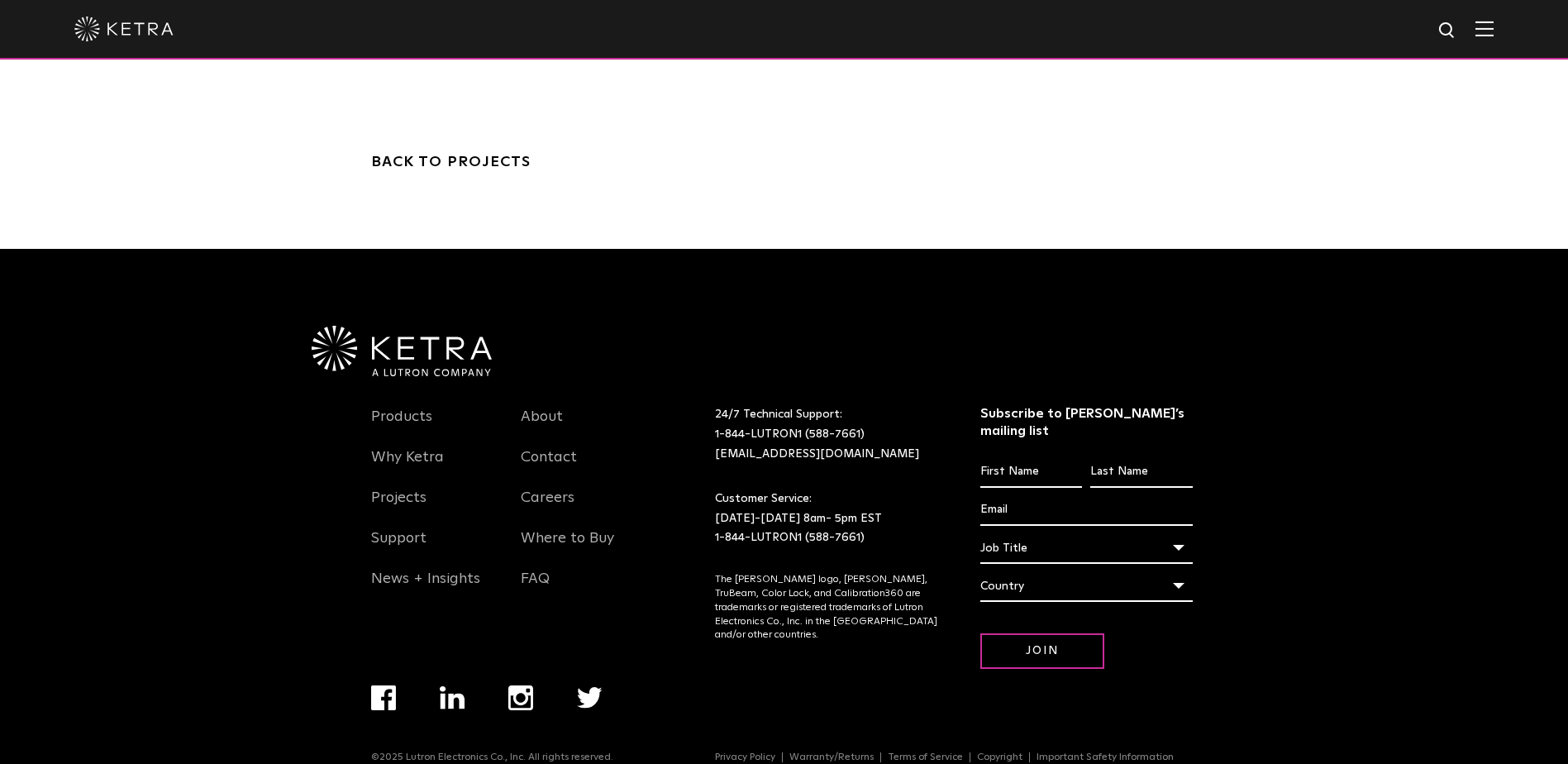
drag, startPoint x: 0, startPoint y: 0, endPoint x: 793, endPoint y: 370, distance: 875.1
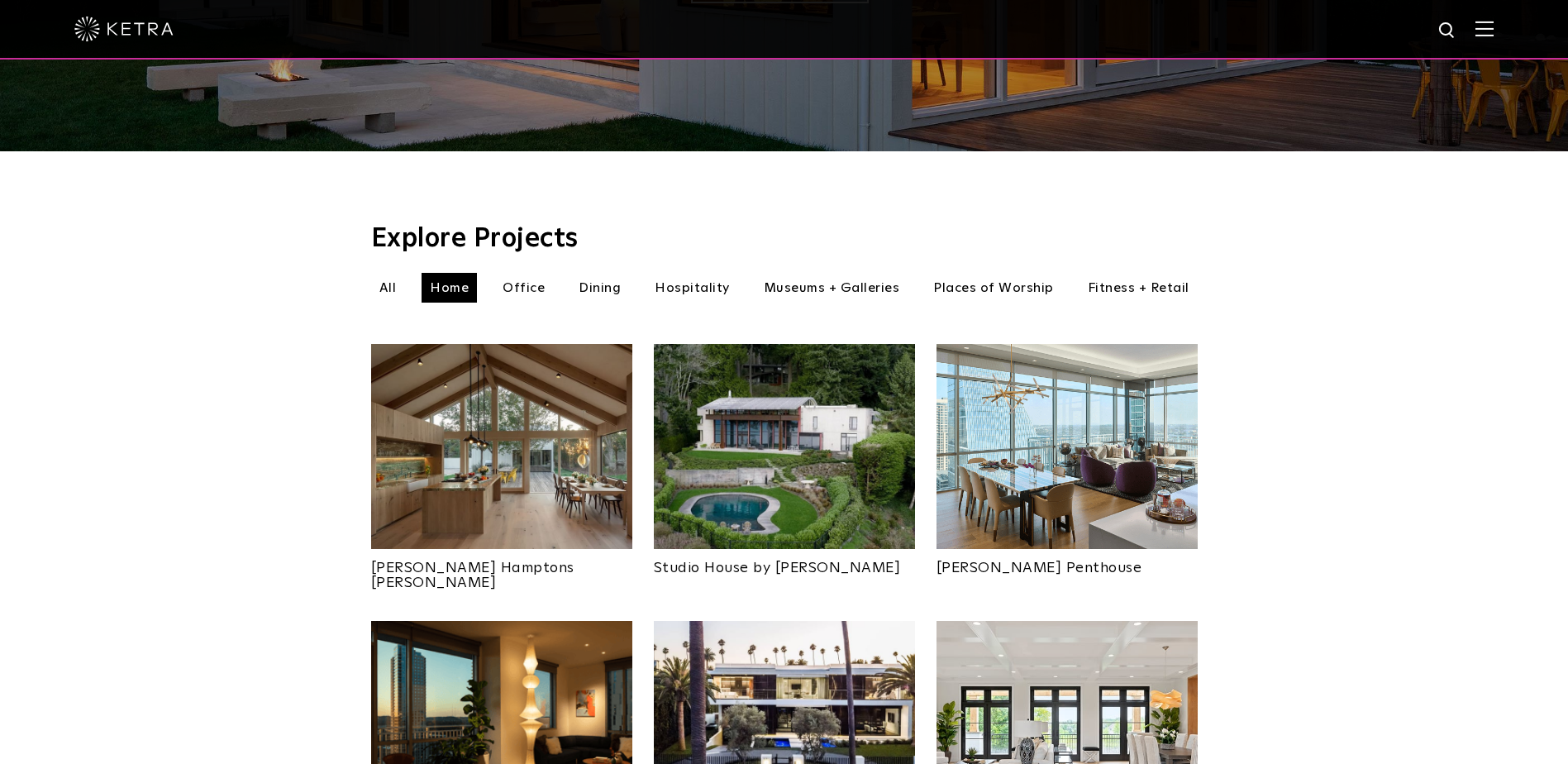
click at [114, 31] on img at bounding box center [123, 29] width 99 height 25
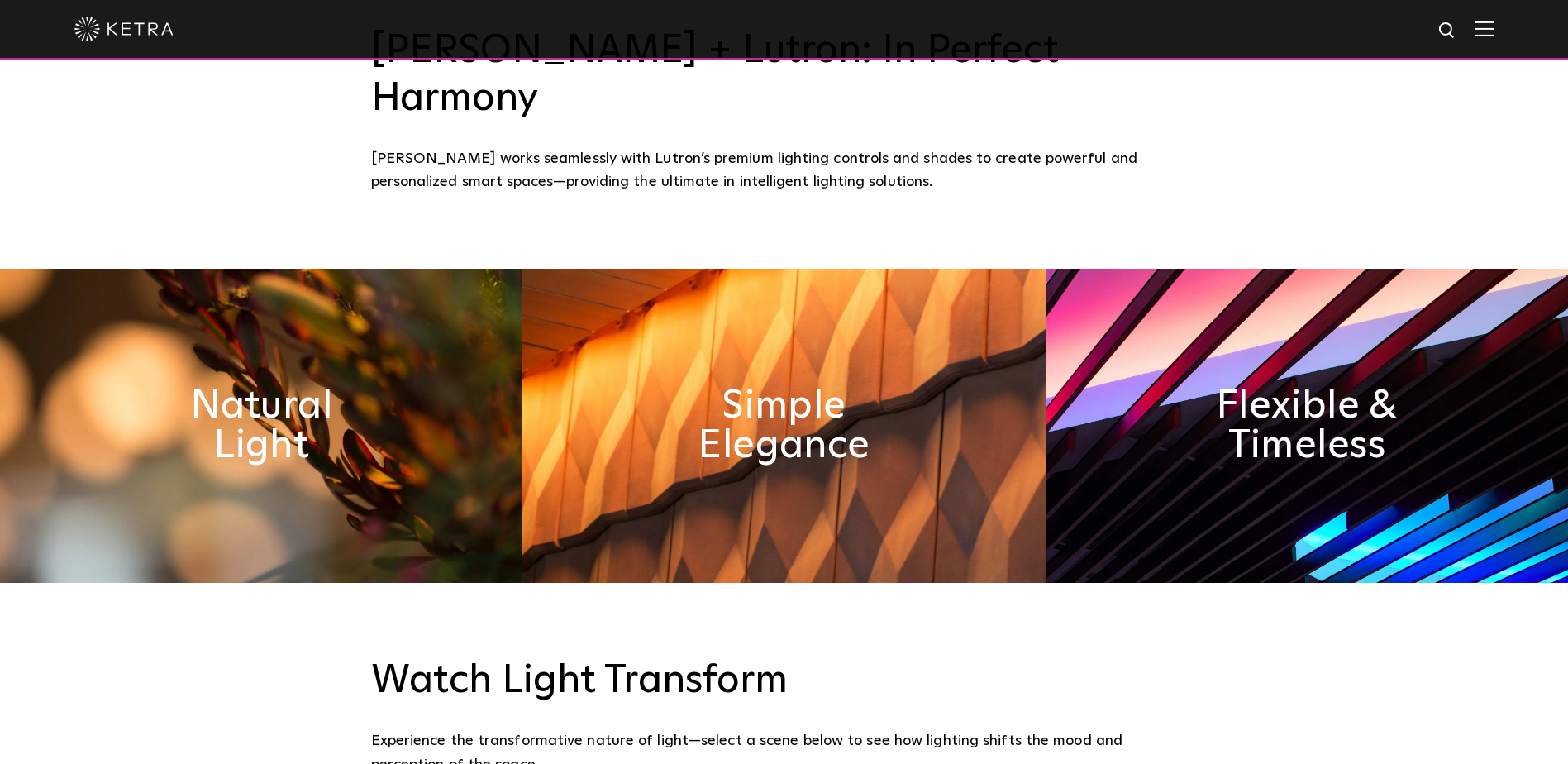
scroll to position [909, 0]
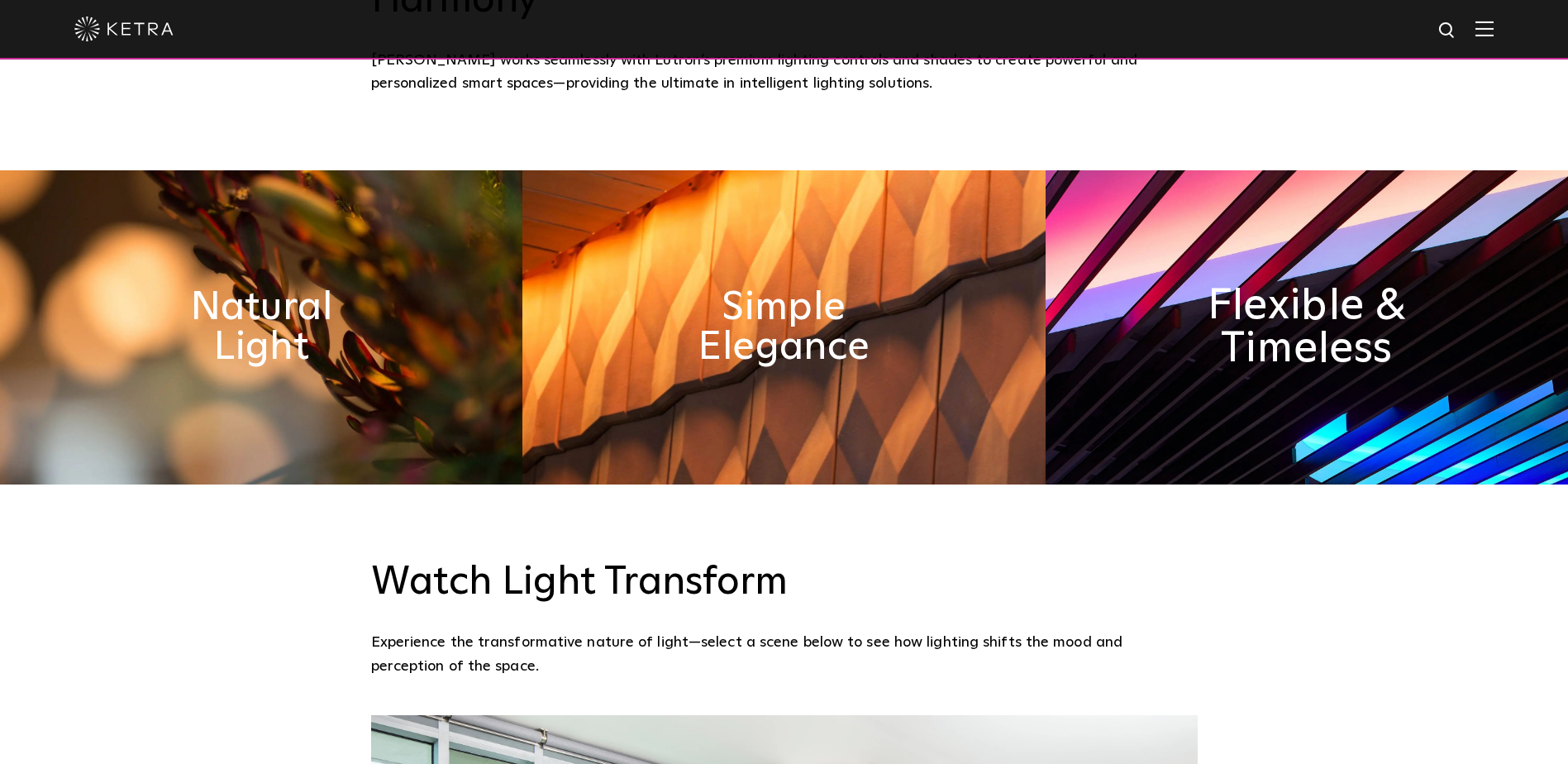
click at [1352, 290] on h2 "Flexible & Timeless" at bounding box center [1306, 327] width 271 height 87
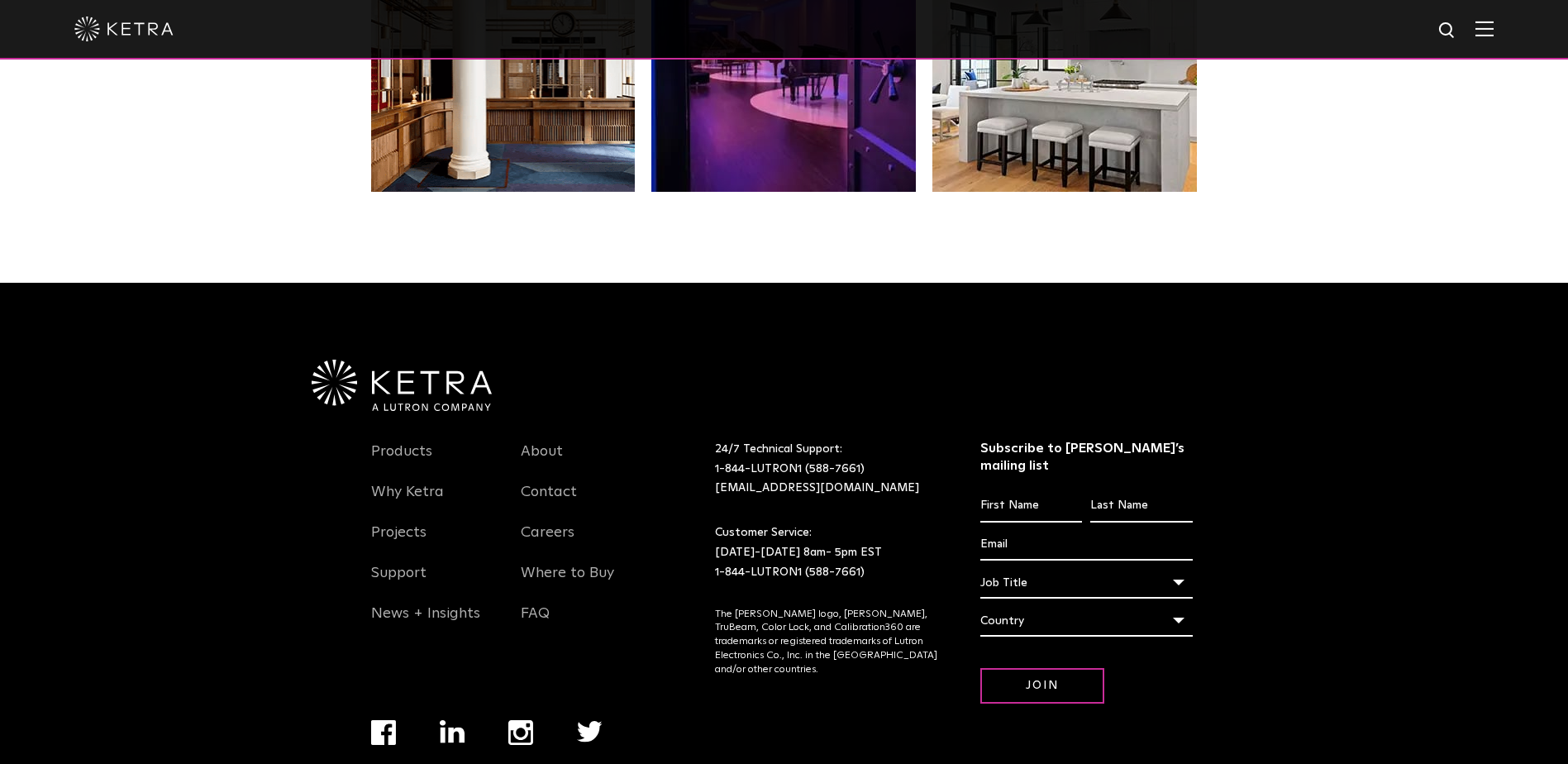
scroll to position [3476, 0]
